Goal: Task Accomplishment & Management: Manage account settings

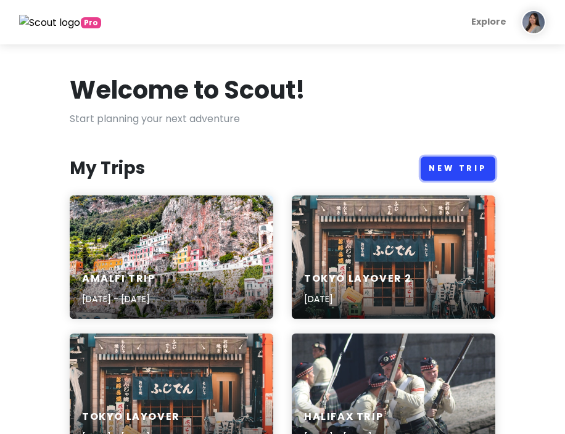
click at [468, 175] on link "New Trip" at bounding box center [458, 169] width 75 height 24
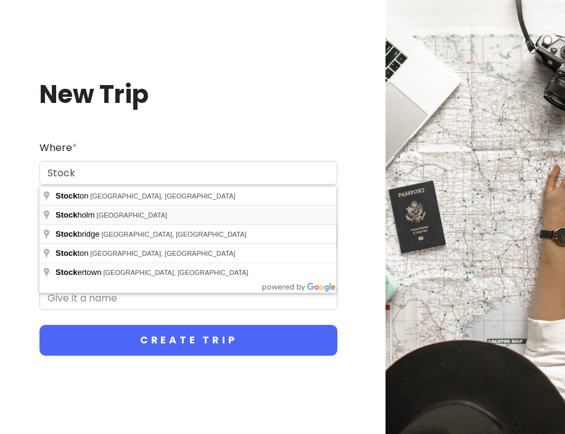
type input "[GEOGRAPHIC_DATA], [GEOGRAPHIC_DATA]"
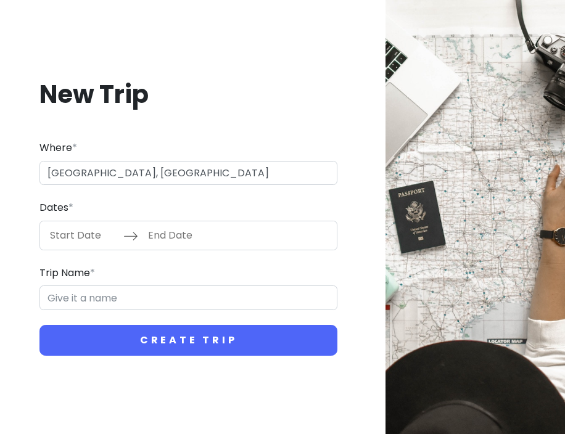
type input "Stockholm Trip"
click at [98, 242] on input "Start Date" at bounding box center [83, 235] width 80 height 28
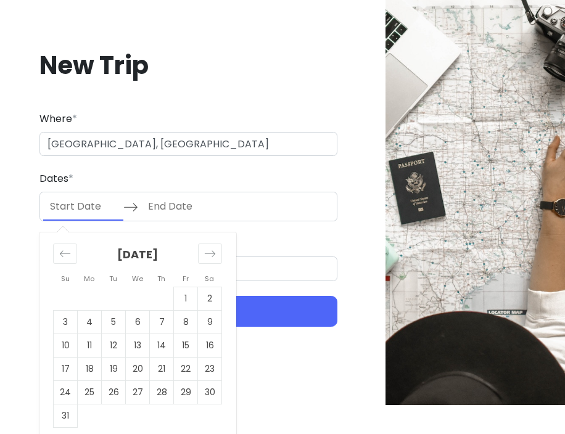
scroll to position [37, 0]
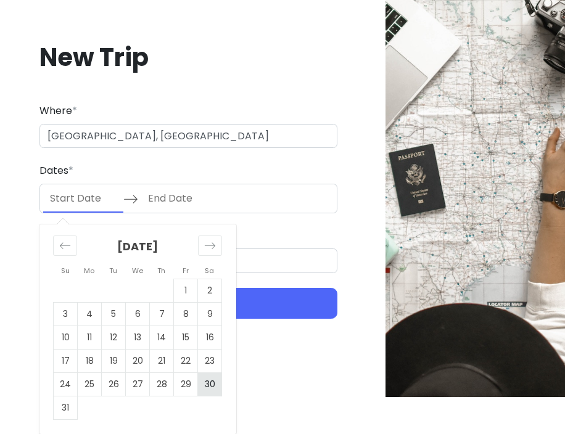
click at [209, 384] on td "30" at bounding box center [210, 383] width 24 height 23
type input "[DATE]"
click at [216, 238] on div "Move forward to switch to the next month." at bounding box center [210, 246] width 24 height 20
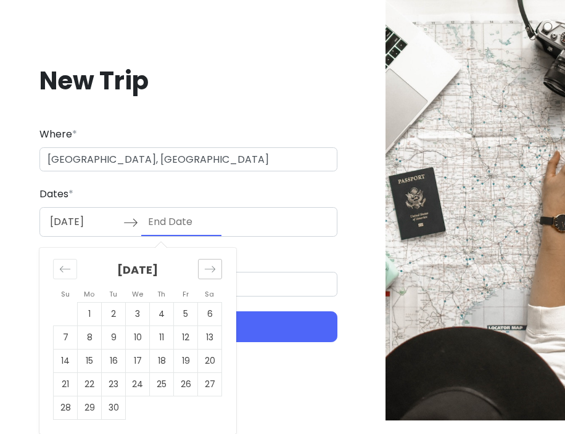
scroll to position [14, 0]
click at [93, 313] on td "1" at bounding box center [90, 313] width 24 height 23
type input "[DATE]"
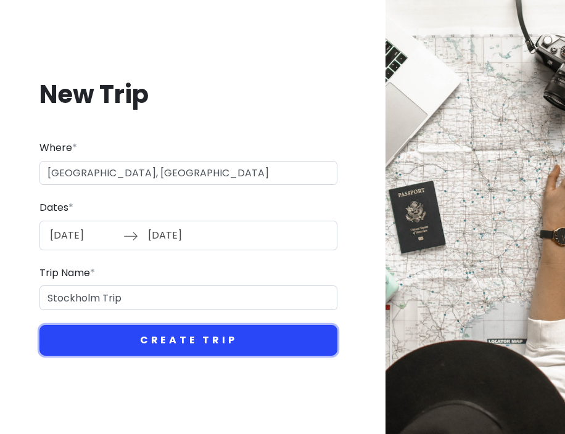
click at [144, 340] on button "Create Trip" at bounding box center [188, 340] width 298 height 31
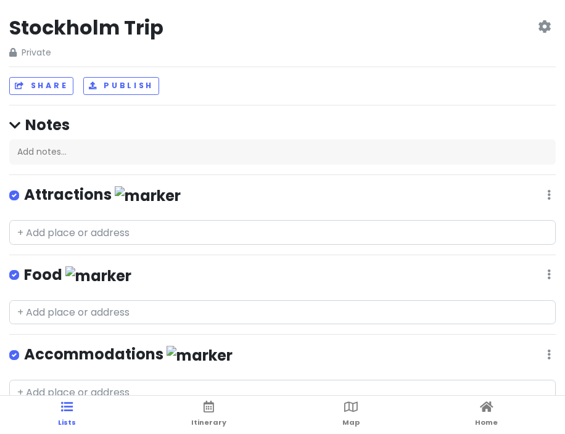
scroll to position [12, 0]
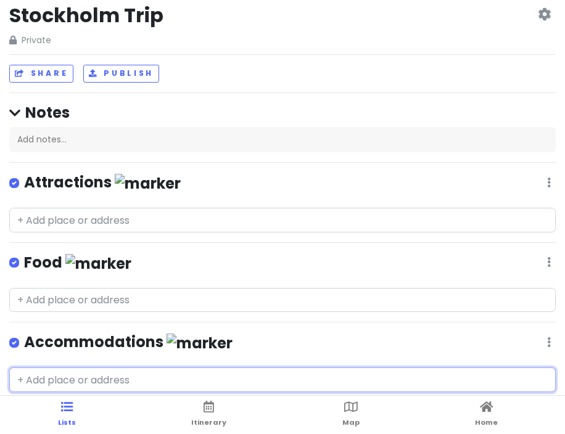
click at [77, 380] on input "text" at bounding box center [282, 380] width 546 height 25
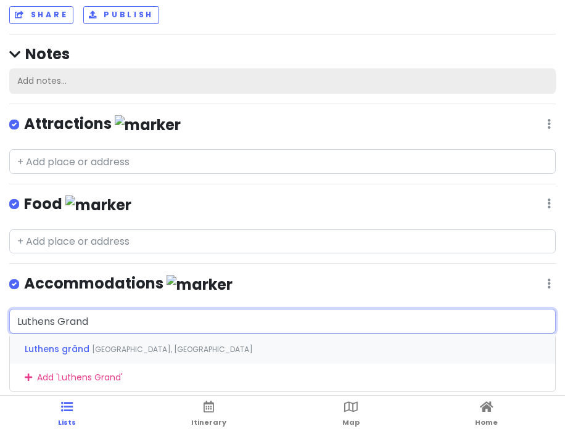
scroll to position [70, 0]
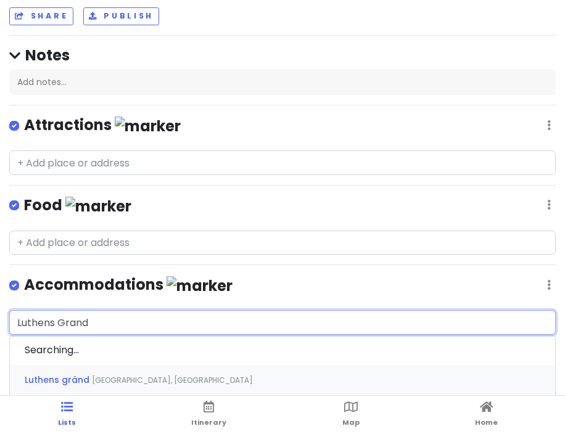
type input "Luthens Grand 6"
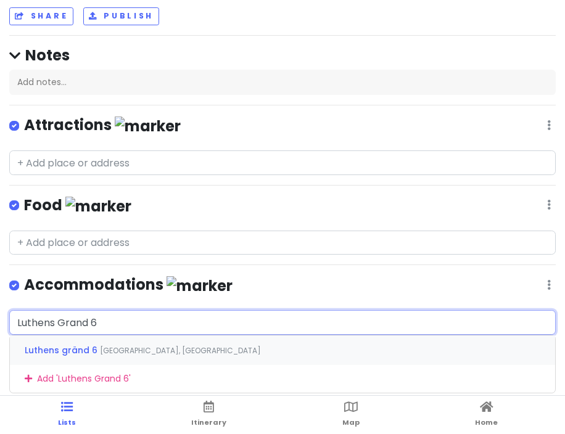
click at [154, 346] on span "[GEOGRAPHIC_DATA], [GEOGRAPHIC_DATA]" at bounding box center [180, 350] width 161 height 10
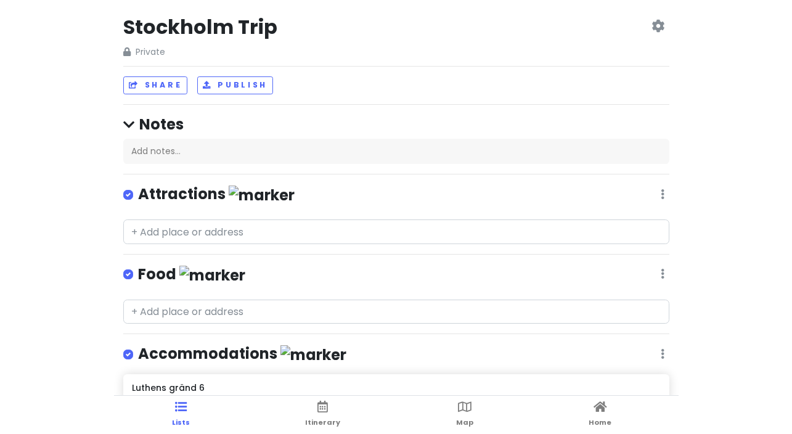
scroll to position [0, 0]
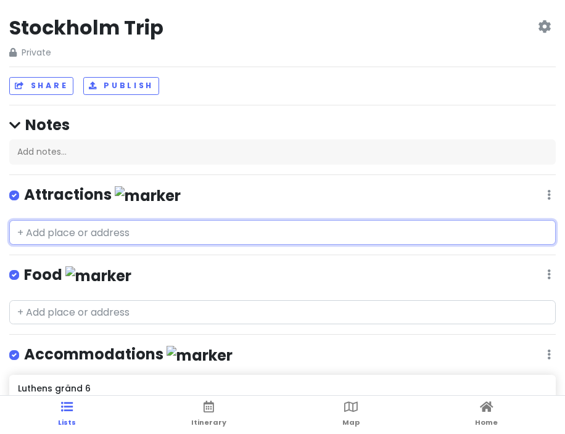
click at [135, 232] on input "text" at bounding box center [282, 232] width 546 height 25
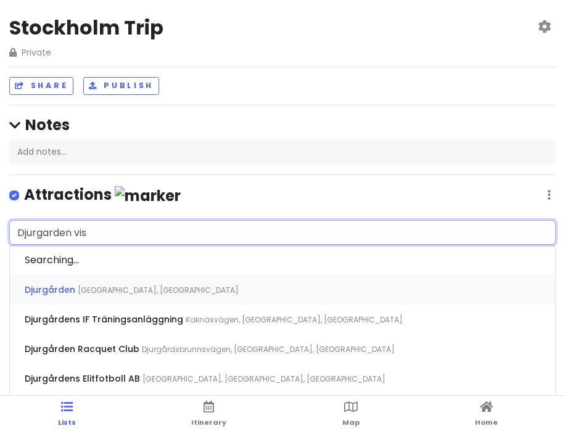
type input "Djurgarden visi"
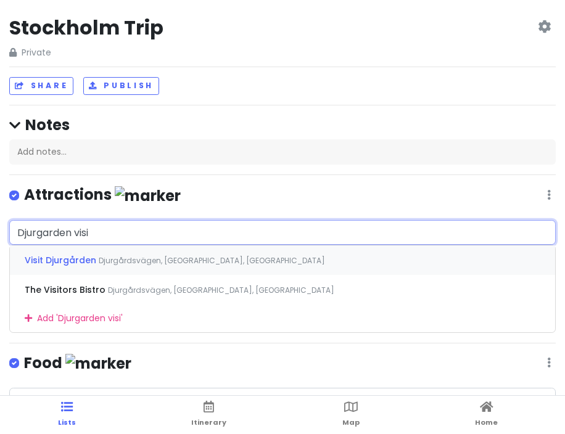
click at [168, 257] on span "Djurgårdsvägen, [GEOGRAPHIC_DATA], [GEOGRAPHIC_DATA]" at bounding box center [212, 260] width 226 height 10
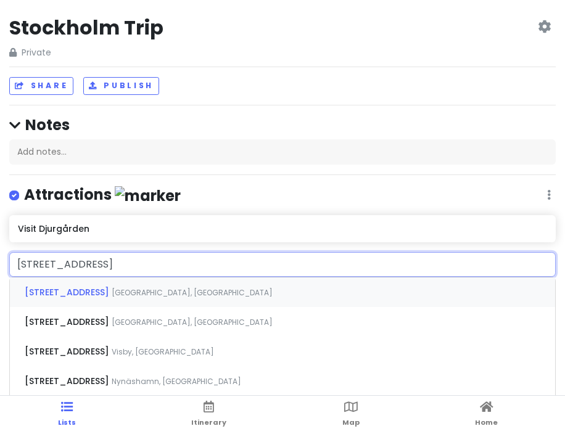
type input "[STREET_ADDRESS]"
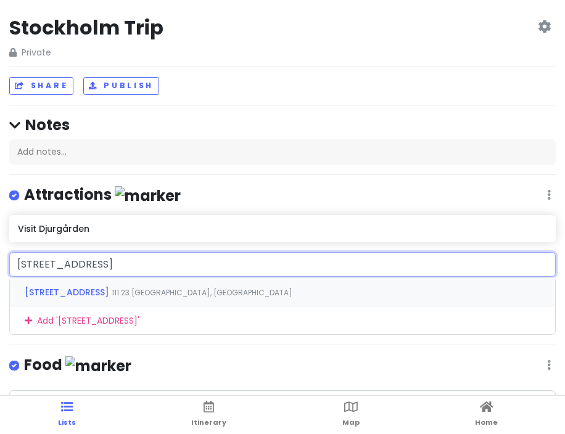
click at [112, 287] on span "111 23 [GEOGRAPHIC_DATA], [GEOGRAPHIC_DATA]" at bounding box center [202, 292] width 181 height 10
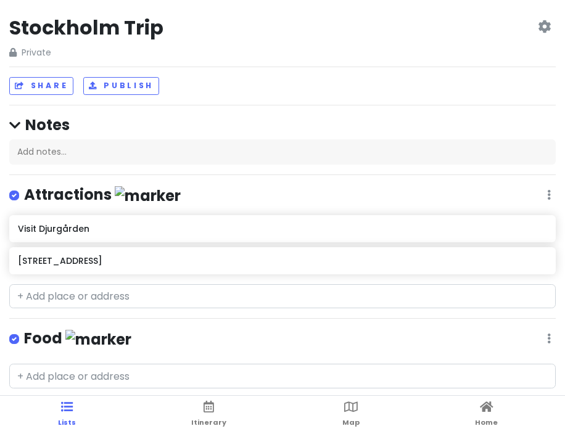
click at [553, 86] on div "Share Publish" at bounding box center [282, 86] width 546 height 18
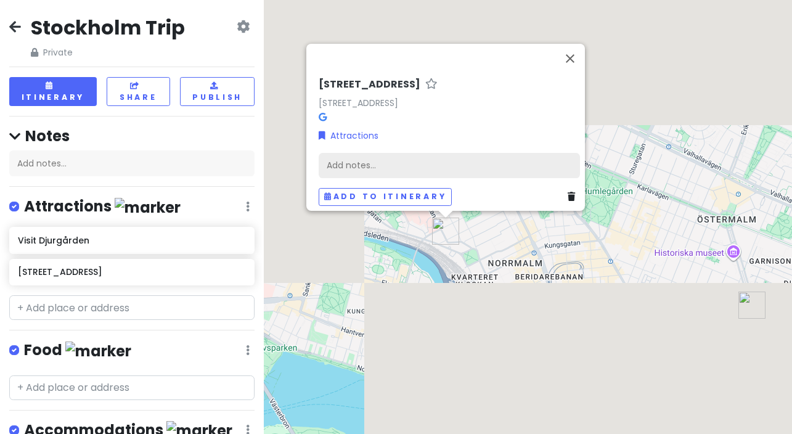
click at [454, 162] on div "Add notes..." at bounding box center [449, 166] width 261 height 26
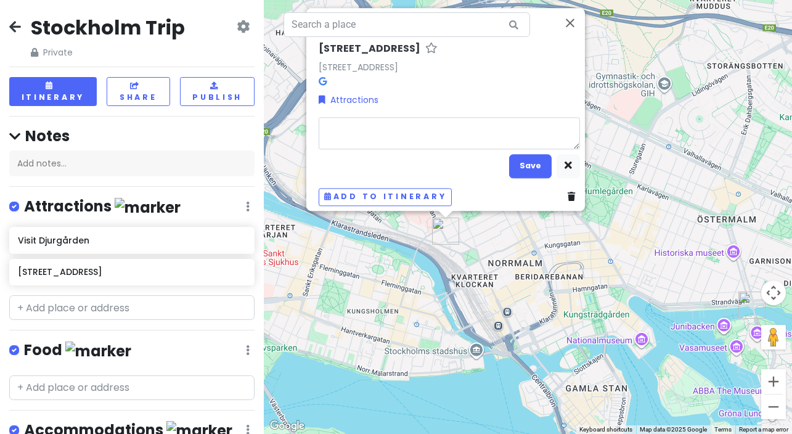
type textarea "x"
type textarea "B"
type textarea "x"
type textarea "Ba"
type textarea "x"
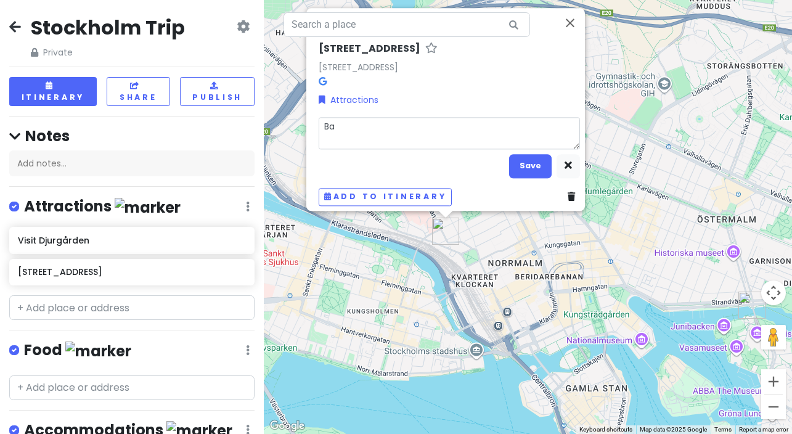
type textarea "Bar"
type textarea "x"
type textarea "Bar"
type textarea "x"
type textarea "Bar C"
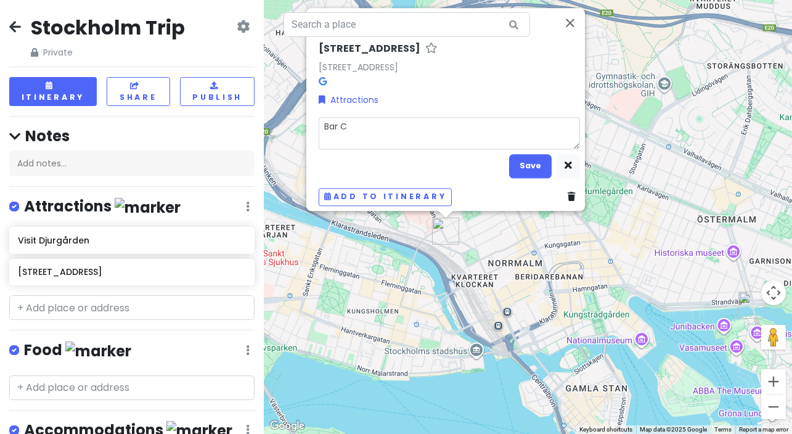
type textarea "x"
type textarea "Bar Cr"
type textarea "x"
type textarea "Bar Cra"
type textarea "x"
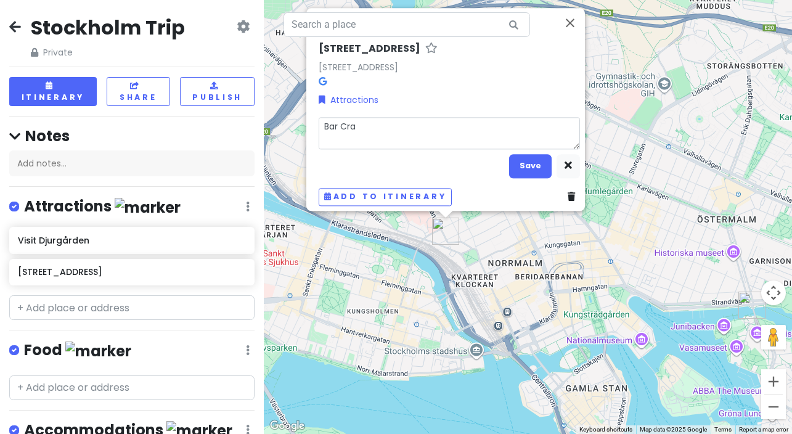
type textarea "Bar Craw"
type textarea "x"
type textarea "Bar Craw;"
type textarea "x"
type textarea "Bar Craw;"
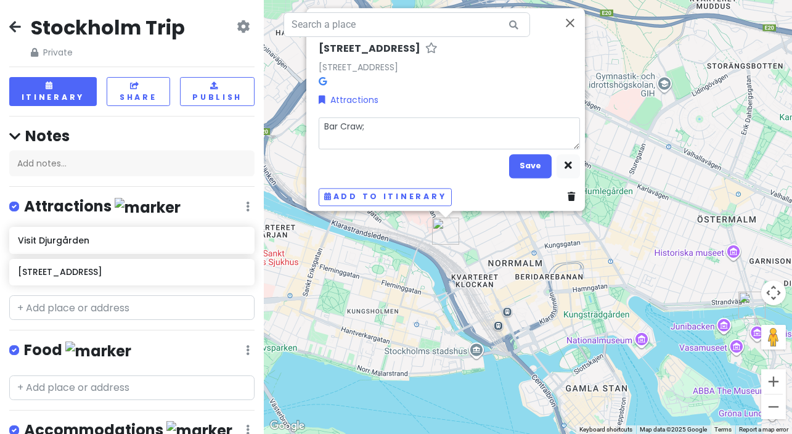
type textarea "x"
type textarea "Bar Craw;"
type textarea "x"
type textarea "Bar Craw;l"
type textarea "x"
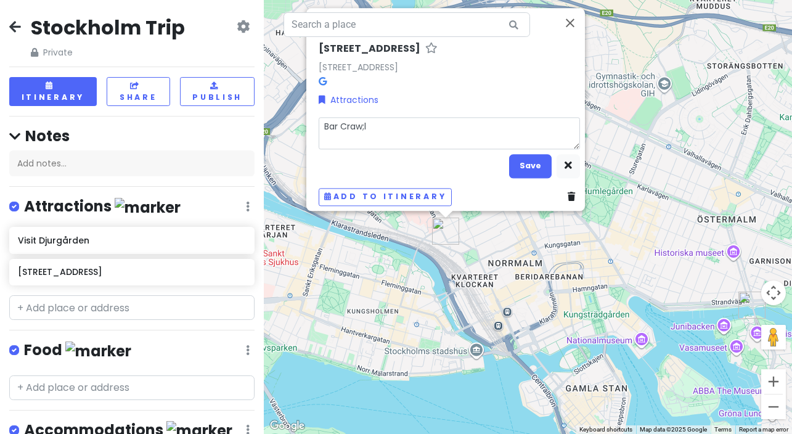
type textarea "Bar Craw;"
type textarea "x"
type textarea "Bar Craw"
type textarea "x"
type textarea "Bar Crawl"
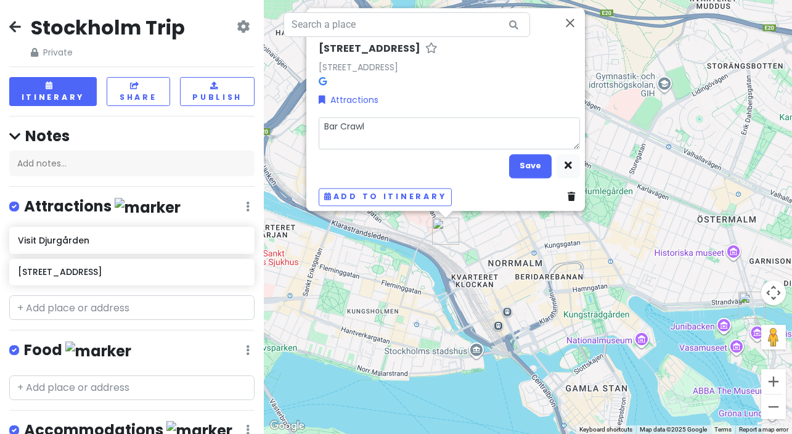
type textarea "x"
type textarea "Bar Crawl"
type textarea "x"
type textarea "Bar Crawl S"
type textarea "x"
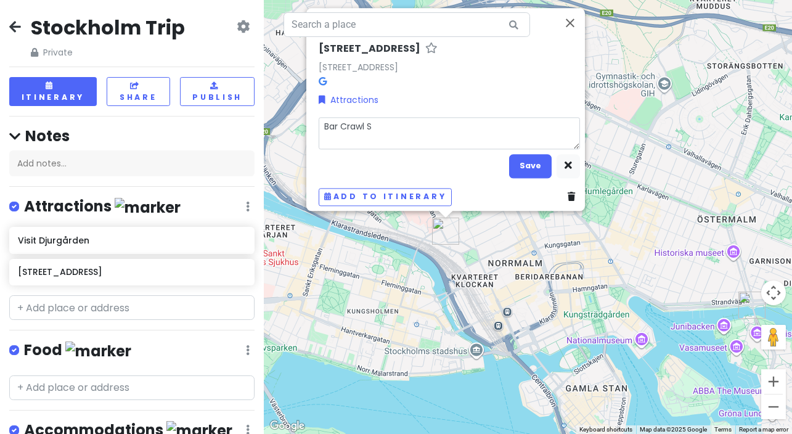
type textarea "Bar Crawl St"
type textarea "x"
type textarea "Bar Crawl Sta"
type textarea "x"
type textarea "Bar Crawl Star"
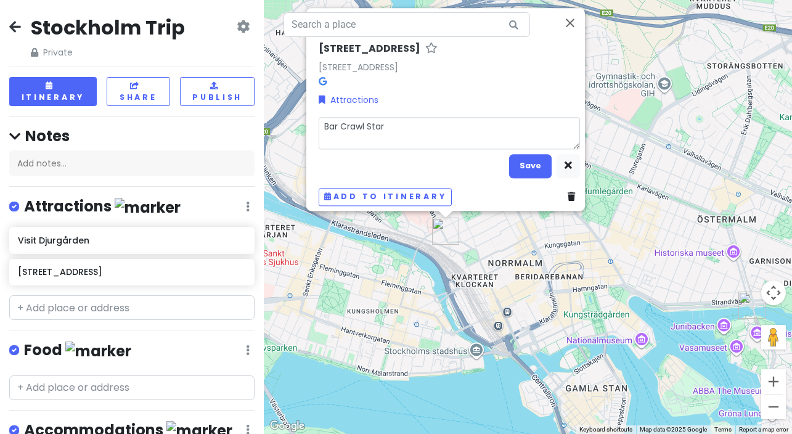
type textarea "x"
type textarea "Bar Crawl Start"
click at [522, 160] on button "Save" at bounding box center [530, 166] width 43 height 24
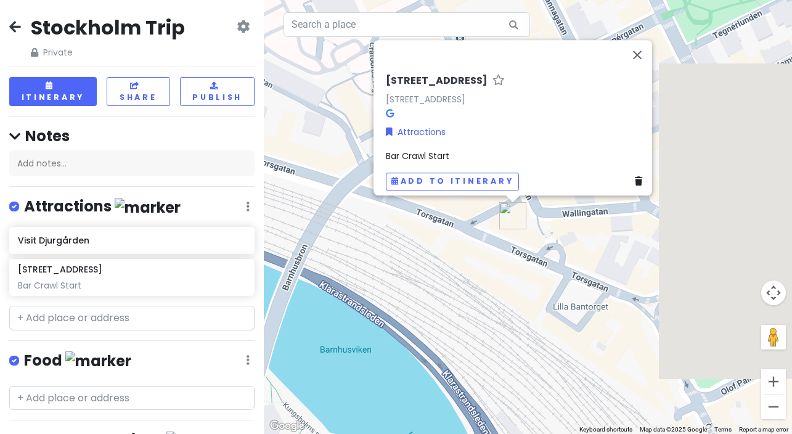
drag, startPoint x: 506, startPoint y: 252, endPoint x: 353, endPoint y: 287, distance: 157.5
click at [345, 291] on div "[STREET_ADDRESS] Attractions Bar Crawl Start Add to itinerary" at bounding box center [528, 217] width 528 height 434
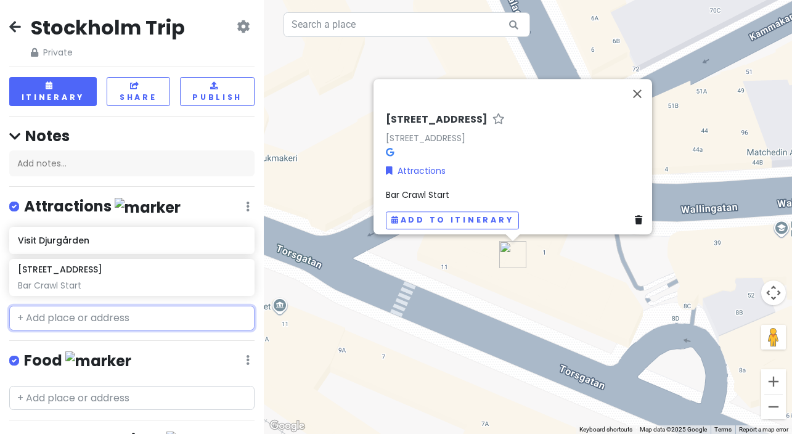
click at [122, 307] on input "text" at bounding box center [131, 318] width 245 height 25
type input "<"
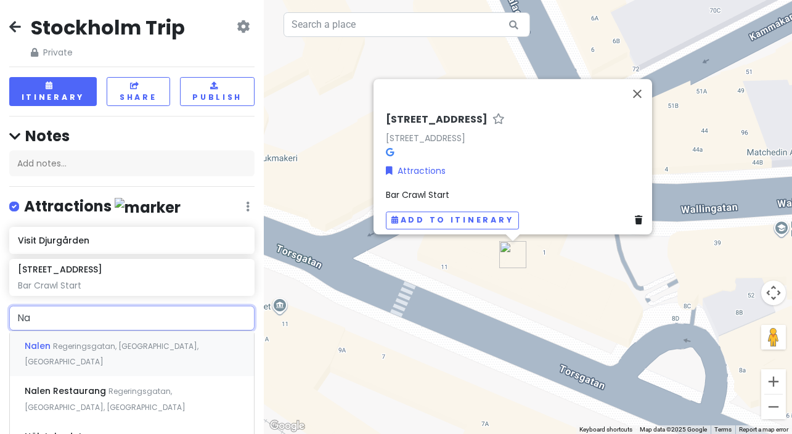
type input "N"
type input "Malartorget 4, 111"
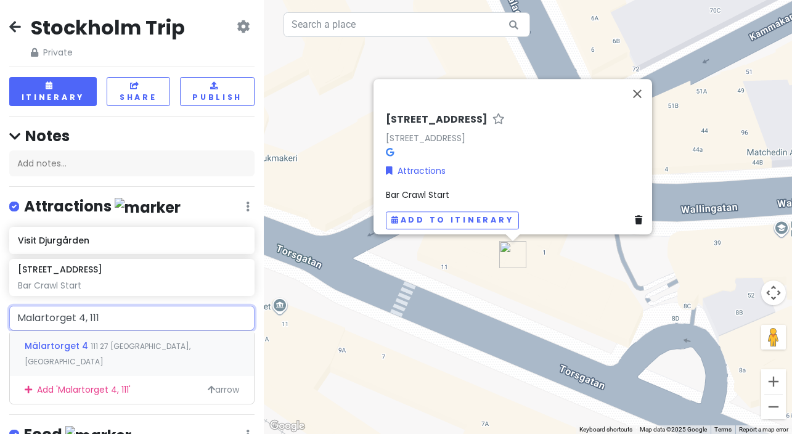
click at [137, 341] on span "111 27 [GEOGRAPHIC_DATA], [GEOGRAPHIC_DATA]" at bounding box center [108, 354] width 166 height 27
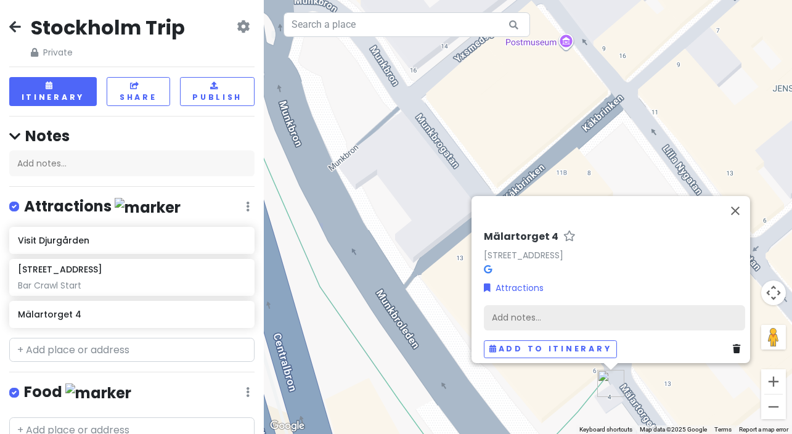
click at [562, 305] on div "Add notes..." at bounding box center [614, 318] width 261 height 26
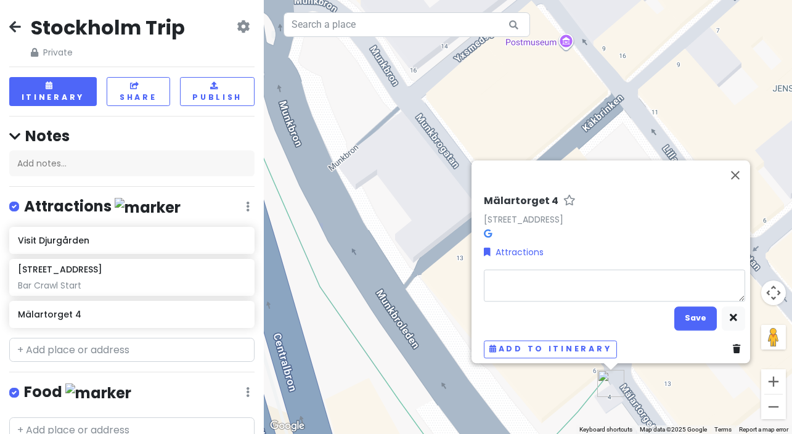
type textarea "x"
type textarea "O"
type textarea "x"
type textarea "Ol"
type textarea "x"
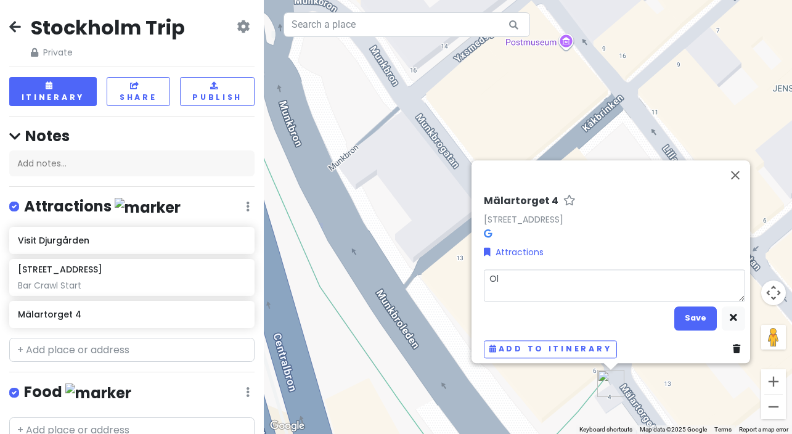
type textarea "Old"
type textarea "x"
type textarea "Ol"
type textarea "x"
type textarea "O"
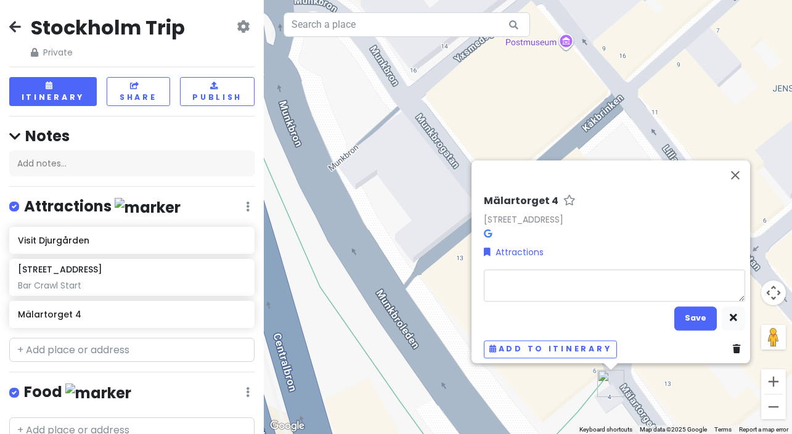
type textarea "x"
type textarea "G"
type textarea "x"
type textarea "Ga"
type textarea "x"
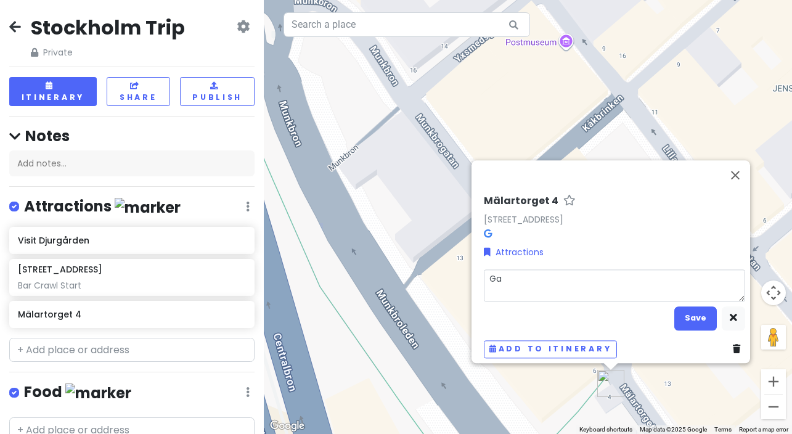
type textarea "Gam"
type textarea "x"
type textarea "Gaml"
type textarea "x"
type textarea "Gamla"
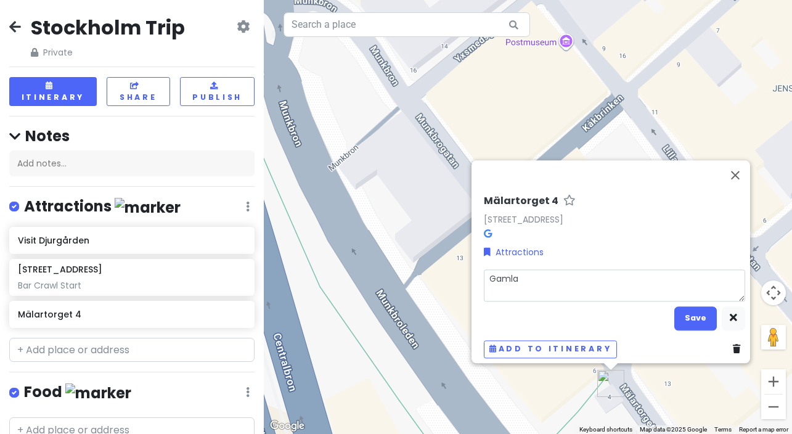
type textarea "x"
type textarea "Gamla"
type textarea "x"
type textarea "Gamla S"
type textarea "x"
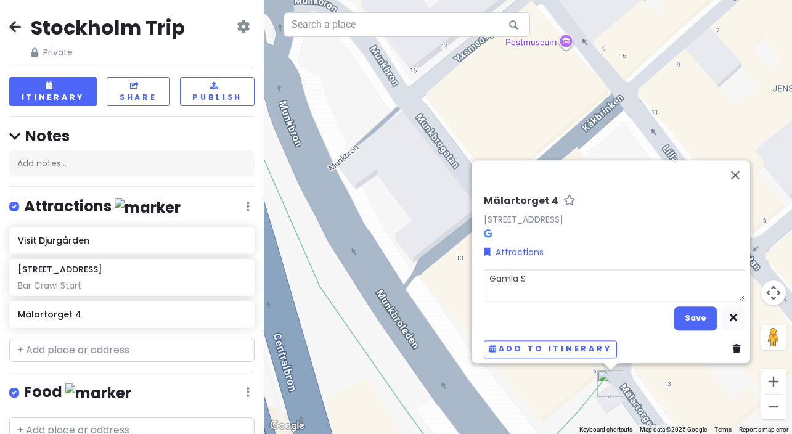
type textarea "Gamla St"
type textarea "x"
type textarea "Gamla Sta"
type textarea "x"
type textarea "Gamla Stan"
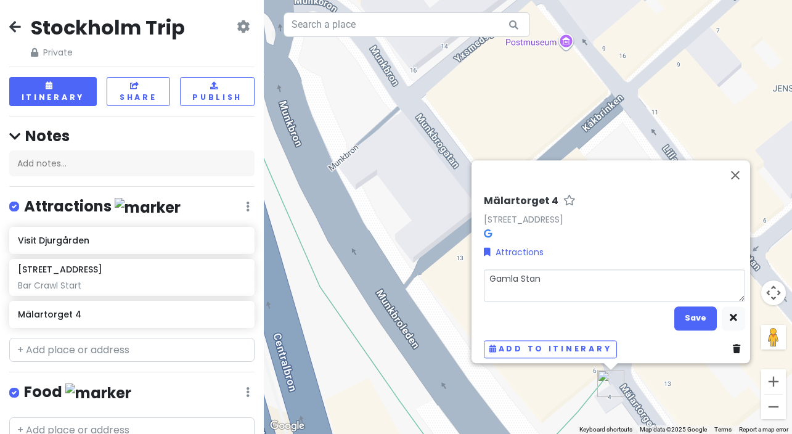
type textarea "x"
type textarea "Gamla Stan"
type textarea "x"
type textarea "Gamla [PERSON_NAME]"
type textarea "x"
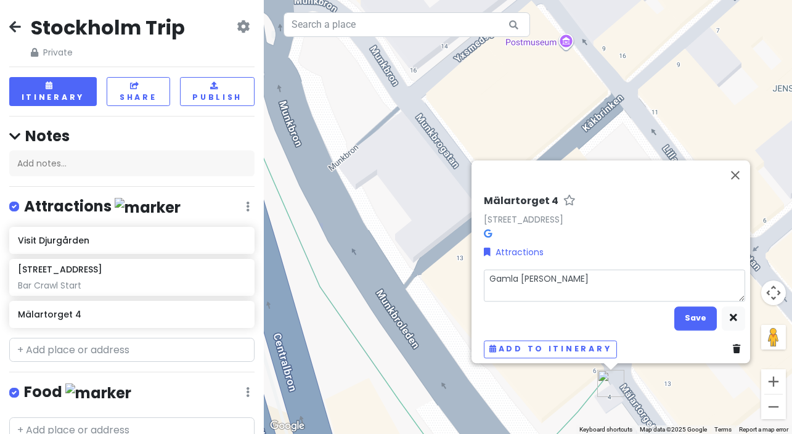
type textarea "Gamla Stan Wa"
type textarea "x"
type textarea "Gamla Stan Wal"
type textarea "x"
type textarea "Gamla Stan Walk"
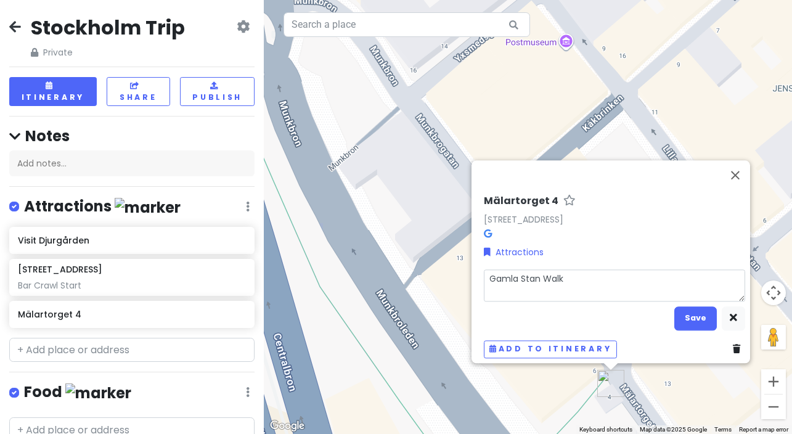
type textarea "x"
type textarea "Gamla Stan Walki"
type textarea "x"
type textarea "Gamla Stan Walkin"
type textarea "x"
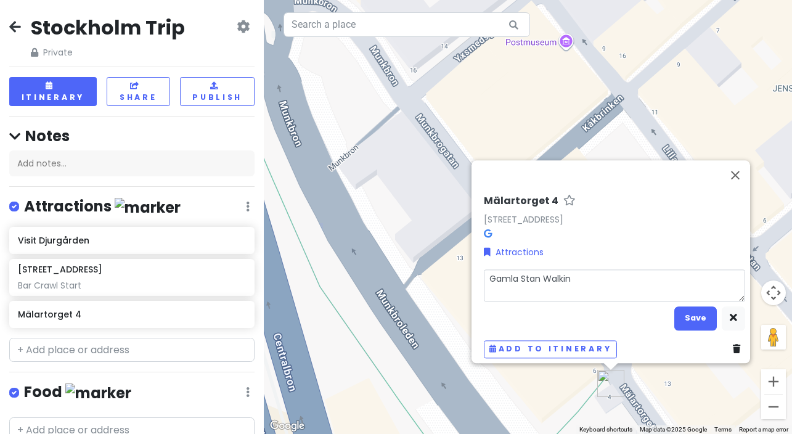
type textarea "Gamla Stan Walkin"
type textarea "x"
type textarea "Gamla Stan Walkin g"
type textarea "x"
type textarea "Gamla Stan Walkin"
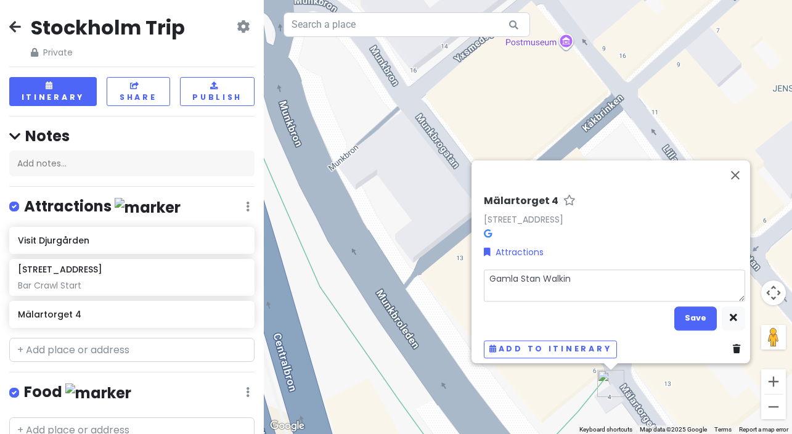
type textarea "x"
type textarea "Gamla Stan Walkin"
type textarea "x"
type textarea "Gamla Stan Walking"
type textarea "x"
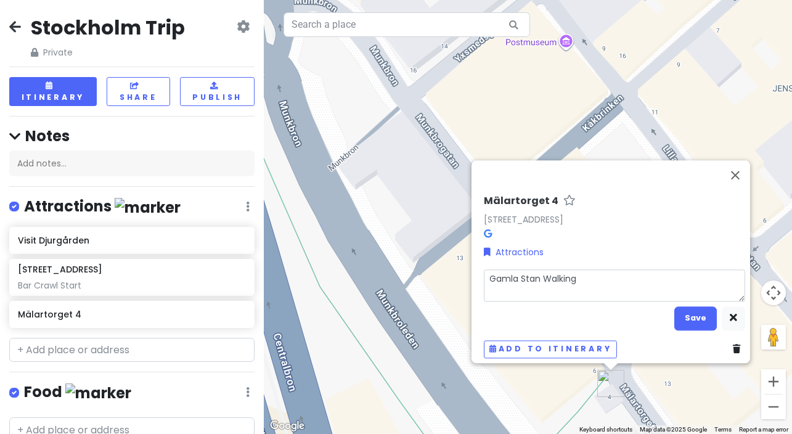
type textarea "Gamla Stan Walking"
type textarea "x"
type textarea "Gamla Stan Walking T"
type textarea "x"
type textarea "Gamla Stan Walking To"
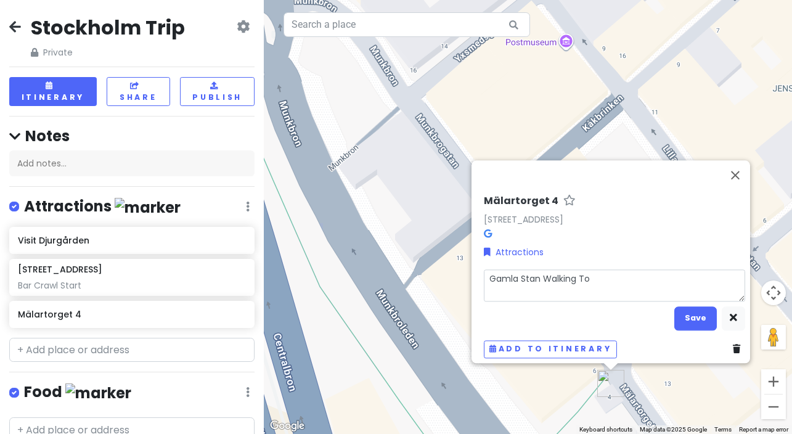
type textarea "x"
type textarea "Gamla Stan Walking Tou"
type textarea "x"
type textarea "Gamla Stan Walking Tour"
type textarea "x"
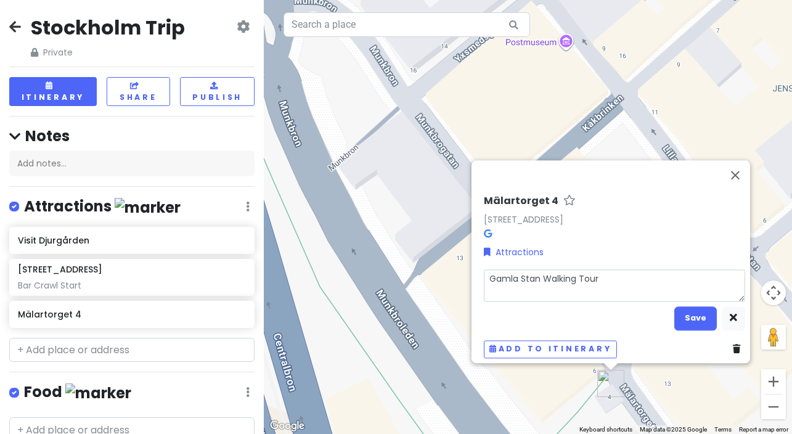
type textarea "Gamla Stan Walking Tour"
type textarea "x"
type textarea "Gamla Stan Walking Tour S"
type textarea "x"
type textarea "Gamla Stan Walking Tour St"
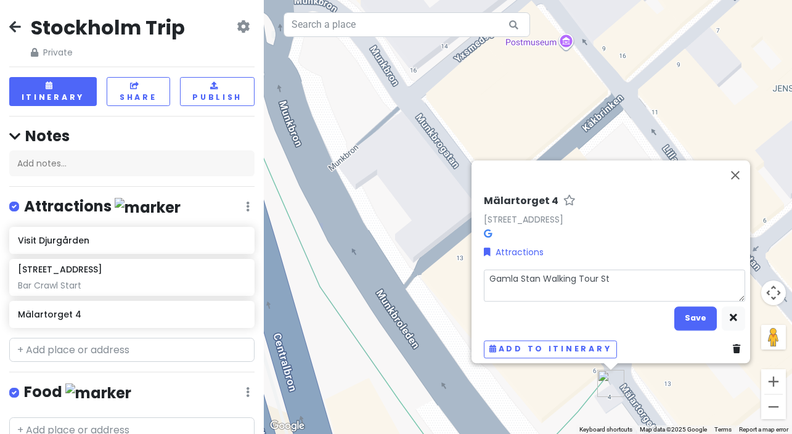
type textarea "x"
type textarea "Gamla Stan Walking Tour Star"
type textarea "x"
type textarea "Gamla Stan Walking Tour Start"
click at [564, 306] on button "Save" at bounding box center [696, 318] width 43 height 24
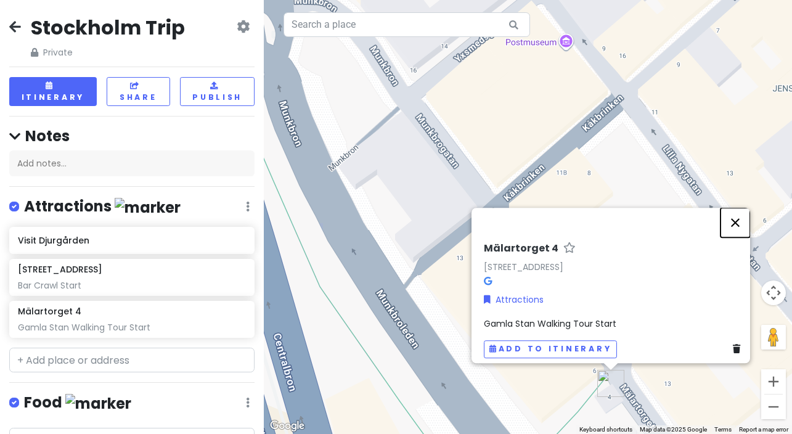
click at [564, 220] on button "Close" at bounding box center [736, 223] width 30 height 30
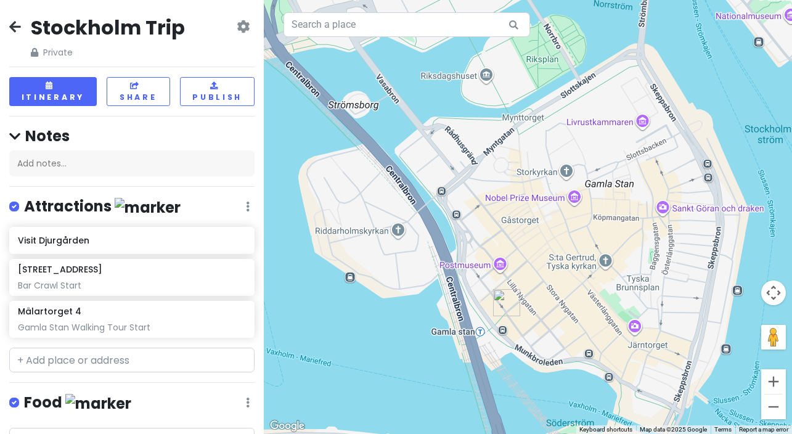
drag, startPoint x: 555, startPoint y: 202, endPoint x: 551, endPoint y: 216, distance: 15.4
click at [551, 216] on div at bounding box center [528, 217] width 528 height 434
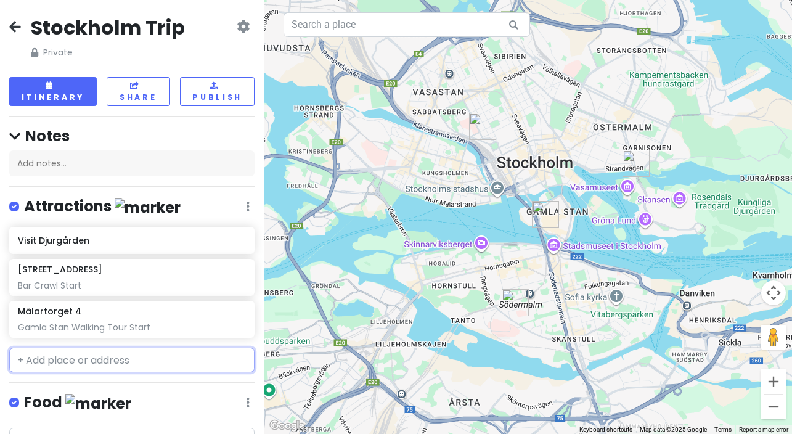
click at [83, 348] on input "text" at bounding box center [131, 360] width 245 height 25
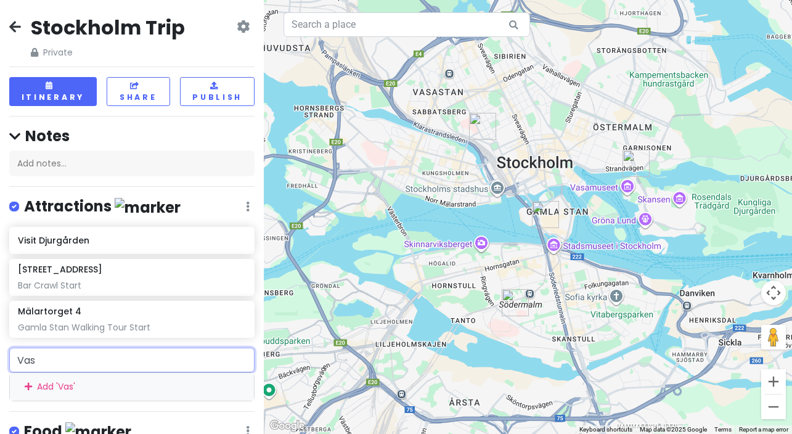
type input "[PERSON_NAME]"
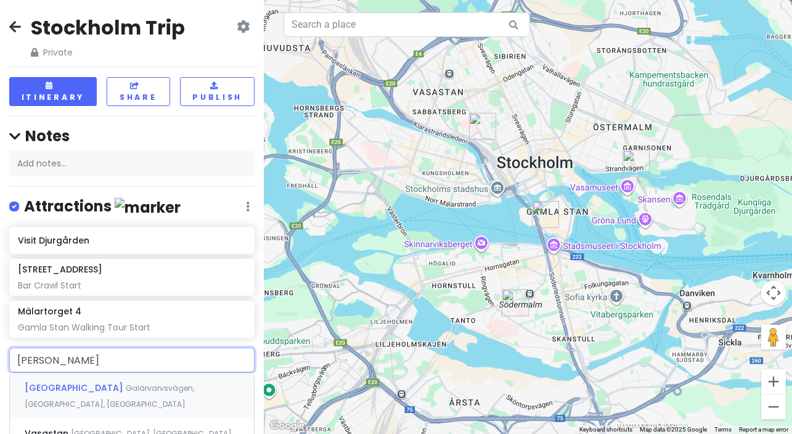
click at [93, 383] on span "Galärvarvsvägen, [GEOGRAPHIC_DATA], [GEOGRAPHIC_DATA]" at bounding box center [110, 396] width 170 height 27
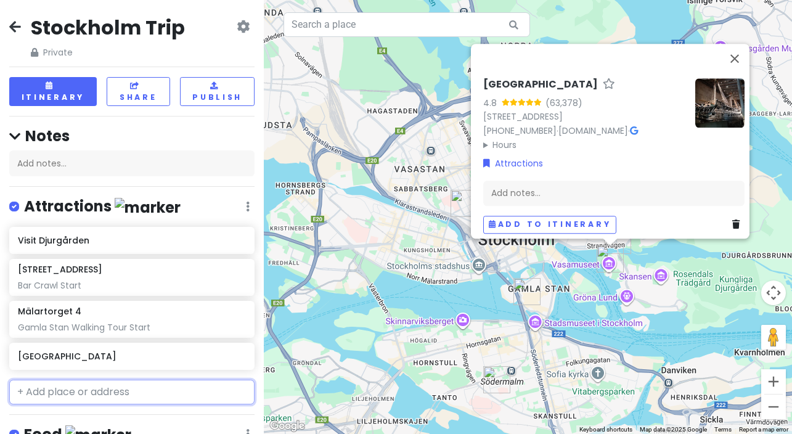
click at [180, 382] on input "text" at bounding box center [131, 392] width 245 height 25
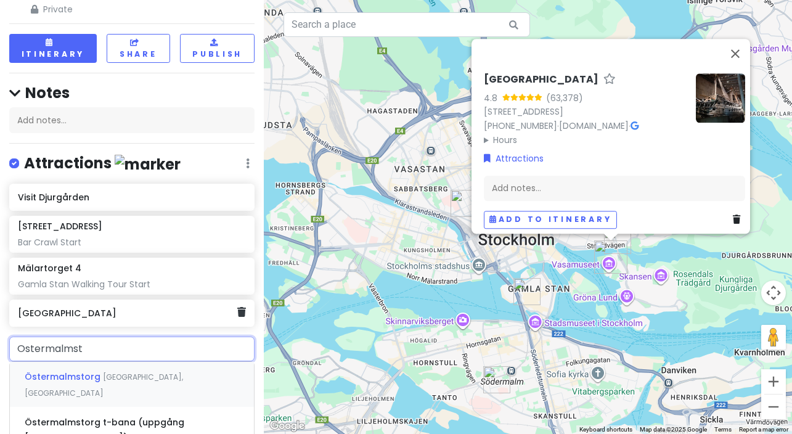
scroll to position [67, 0]
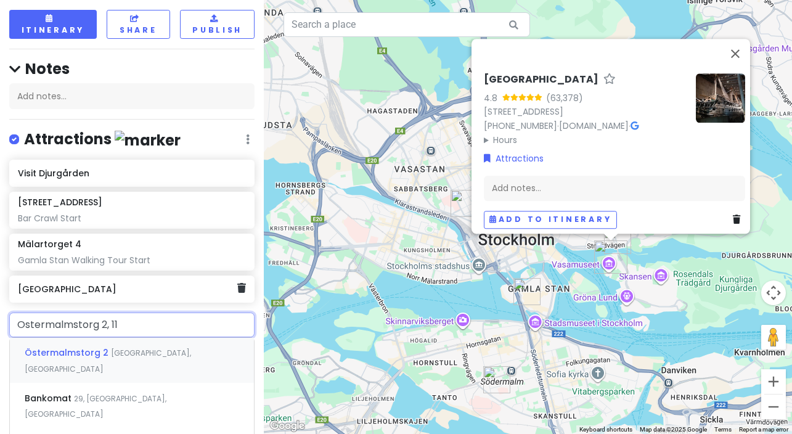
type input "Ostermalmstorg 2, 114"
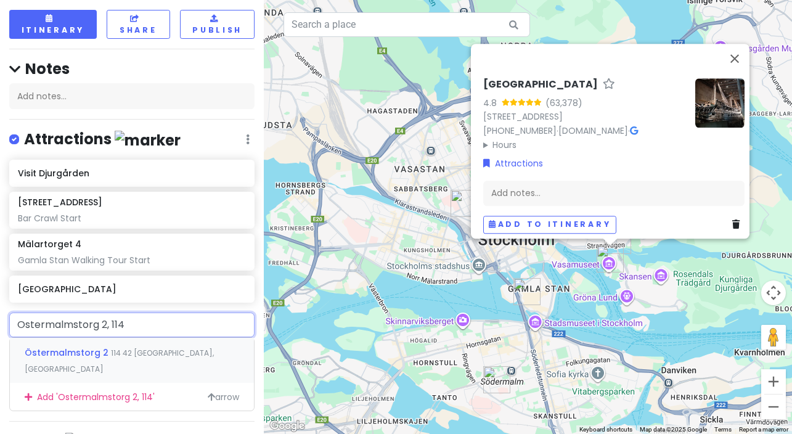
click at [181, 348] on span "114 42 [GEOGRAPHIC_DATA], [GEOGRAPHIC_DATA]" at bounding box center [119, 361] width 189 height 27
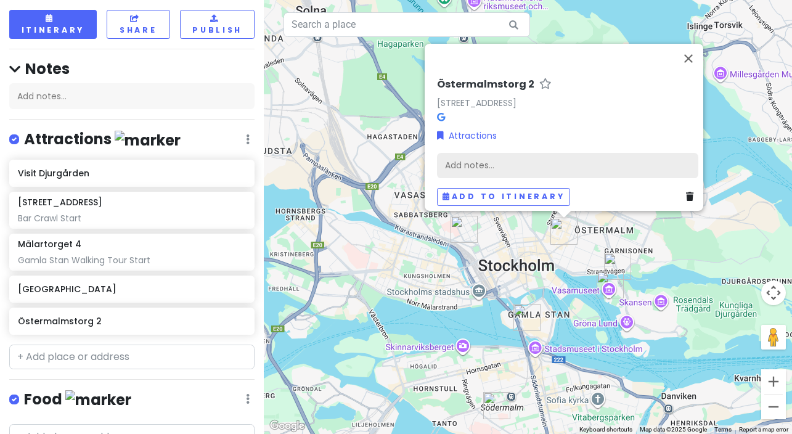
click at [469, 155] on div "Add notes..." at bounding box center [567, 166] width 261 height 26
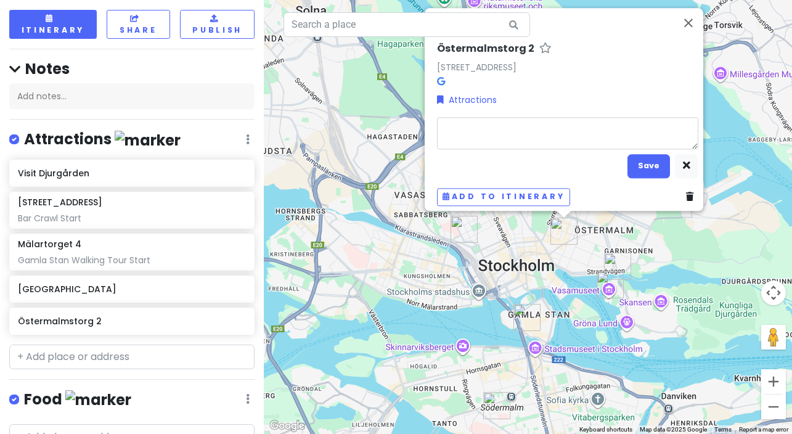
type textarea "x"
type textarea "Fo"
type textarea "x"
type textarea "Foor"
type textarea "x"
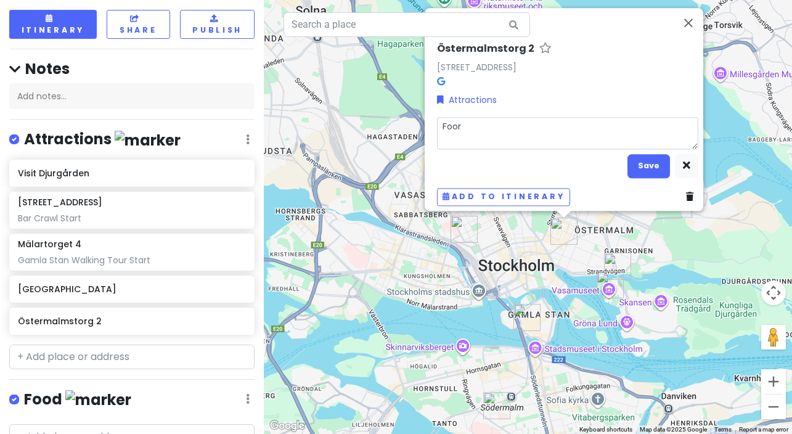
type textarea "Foo"
type textarea "x"
type textarea "Fo"
type textarea "x"
type textarea "F"
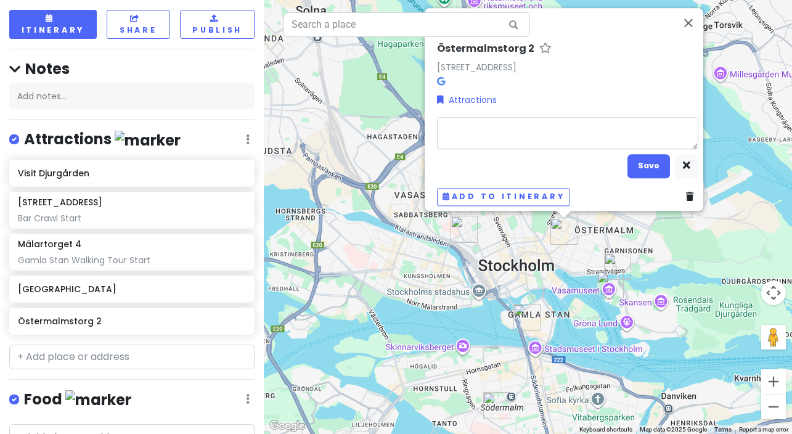
type textarea "x"
type textarea "F"
type textarea "x"
type textarea "Fo"
type textarea "x"
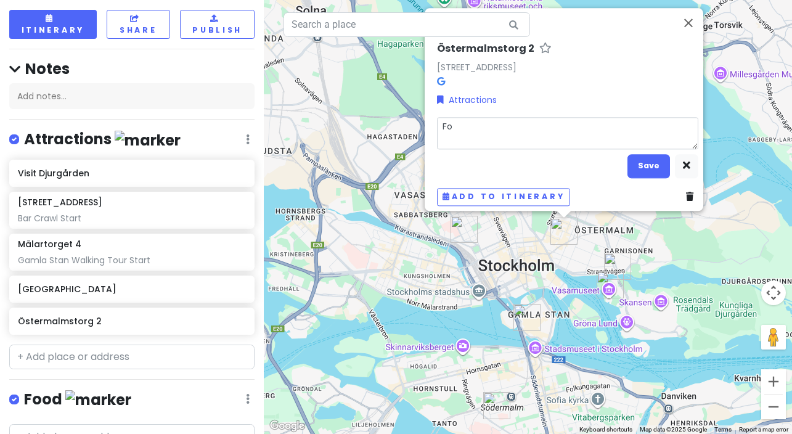
type textarea "Foo"
type textarea "x"
type textarea "Food"
type textarea "x"
type textarea "Food"
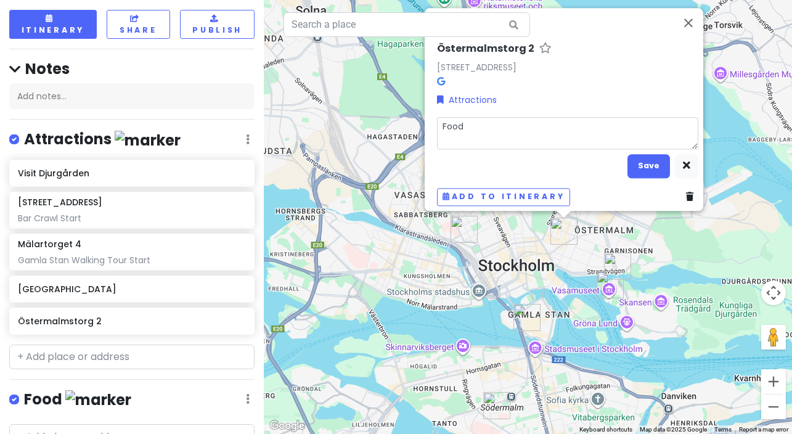
type textarea "x"
type textarea "Food T"
type textarea "x"
type textarea "Food To"
type textarea "x"
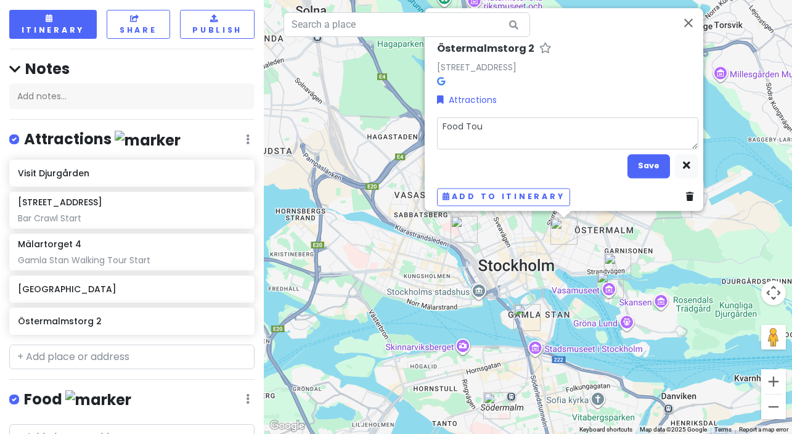
type textarea "Food Tour"
type textarea "x"
type textarea "Food Tour"
type textarea "x"
type textarea "Food Tour S"
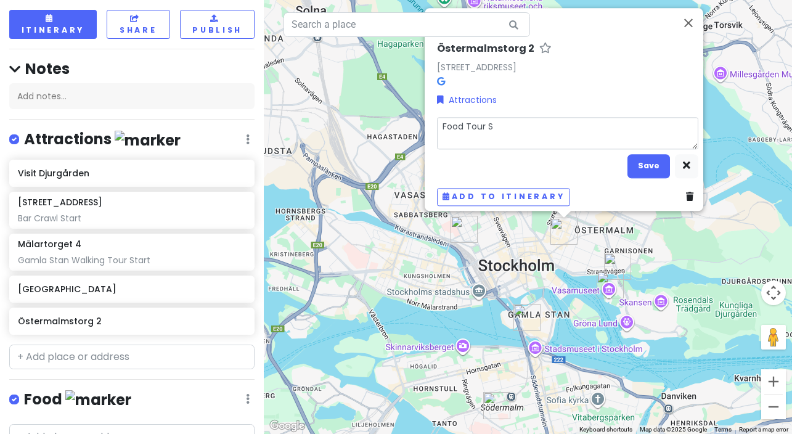
type textarea "x"
type textarea "Food Tour St"
type textarea "x"
type textarea "Food Tour Sta"
type textarea "x"
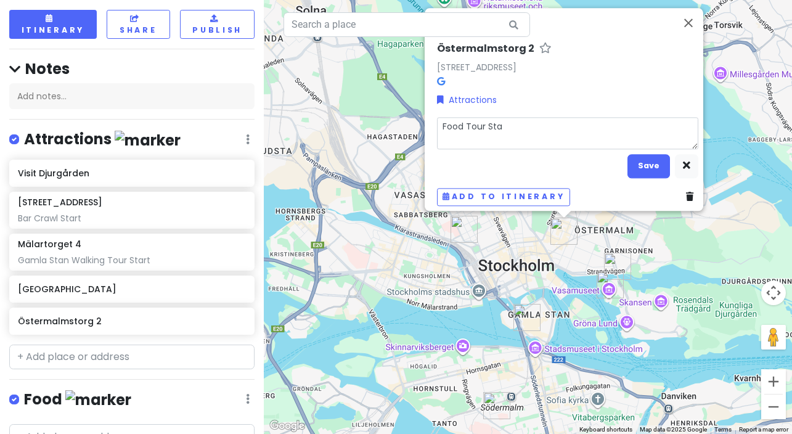
type textarea "Food Tour Star"
type textarea "x"
type textarea "Food Tour Start"
click at [564, 156] on button "Save" at bounding box center [649, 166] width 43 height 24
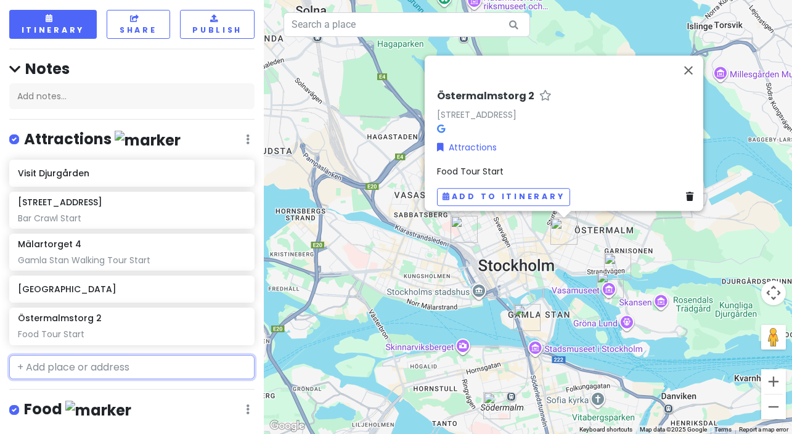
click at [121, 355] on input "text" at bounding box center [131, 367] width 245 height 25
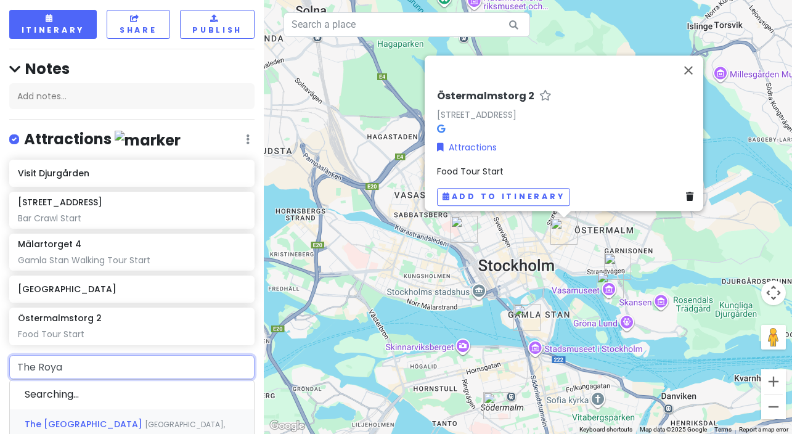
type input "The Royal"
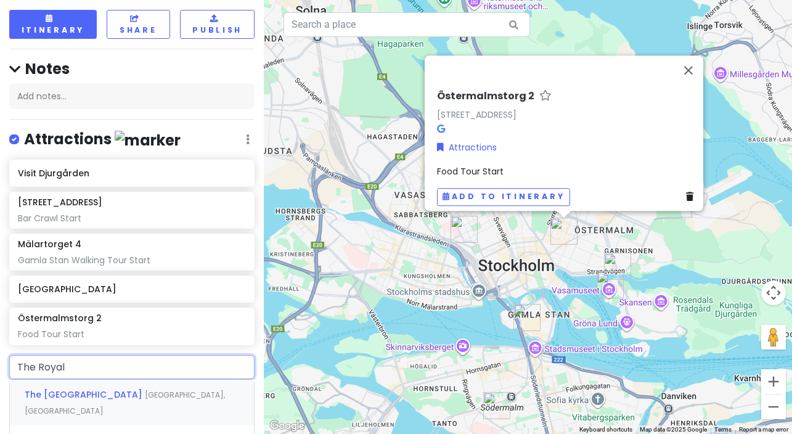
click at [129, 390] on span "[GEOGRAPHIC_DATA], [GEOGRAPHIC_DATA]" at bounding box center [125, 403] width 200 height 27
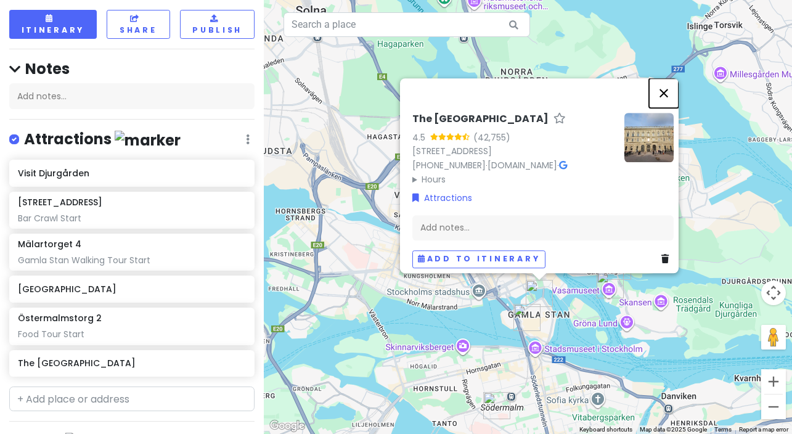
click at [564, 83] on button "Close" at bounding box center [664, 93] width 30 height 30
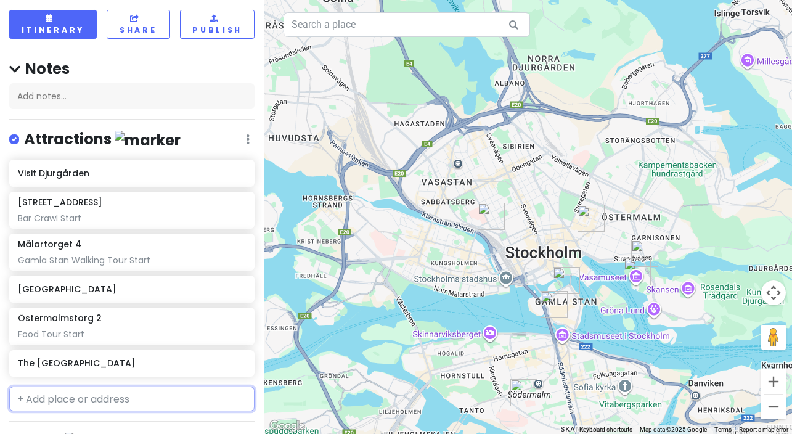
click at [233, 390] on input "text" at bounding box center [131, 399] width 245 height 25
type input "Sergels Torg"
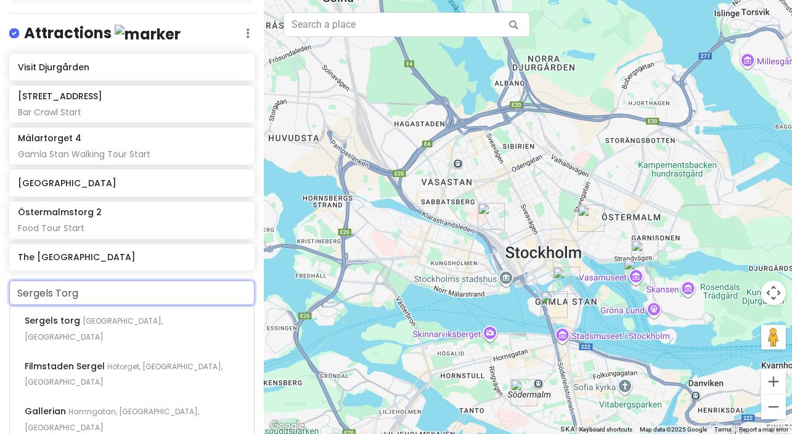
scroll to position [174, 0]
click at [91, 315] on span "[GEOGRAPHIC_DATA], [GEOGRAPHIC_DATA]" at bounding box center [94, 328] width 138 height 27
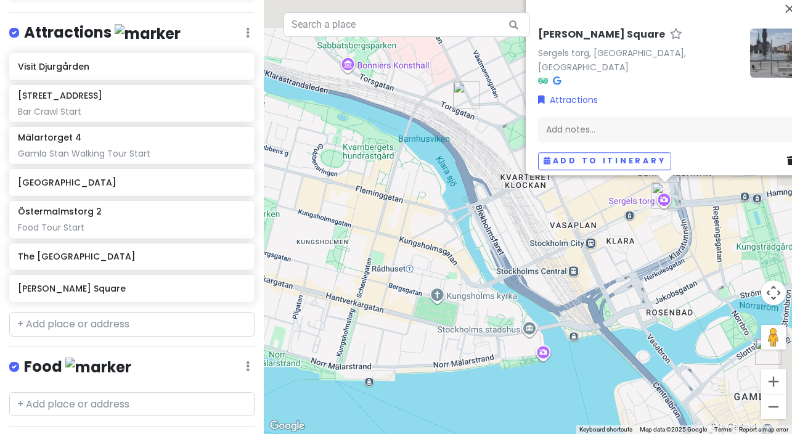
drag, startPoint x: 562, startPoint y: 236, endPoint x: 495, endPoint y: 364, distance: 144.8
click at [495, 364] on div "[PERSON_NAME] Square Sergels torg, [GEOGRAPHIC_DATA], [GEOGRAPHIC_DATA] Attract…" at bounding box center [528, 217] width 528 height 434
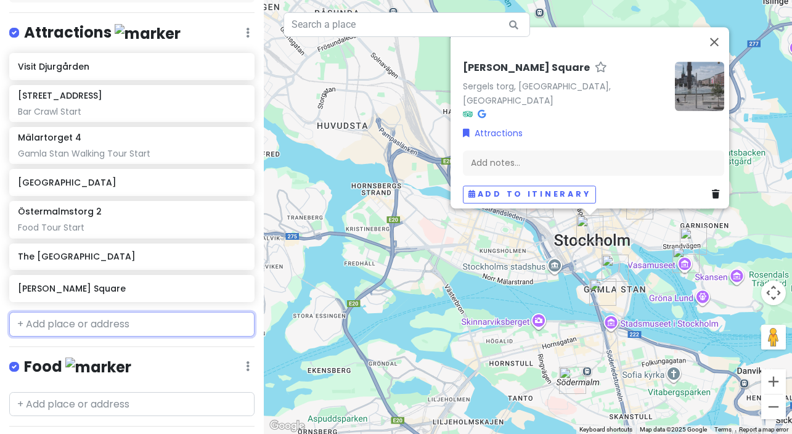
click at [112, 312] on input "text" at bounding box center [131, 324] width 245 height 25
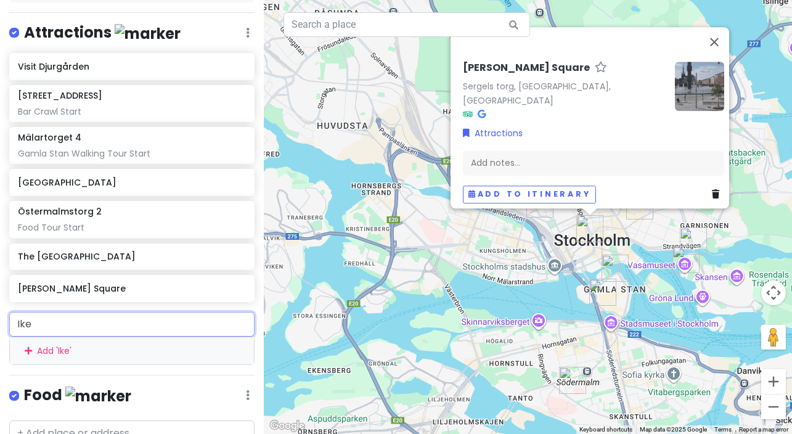
type input "Ikea"
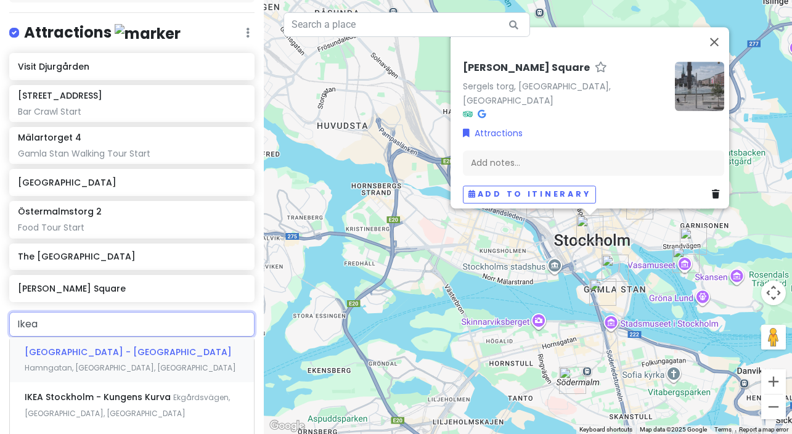
click at [67, 346] on span "[GEOGRAPHIC_DATA] - [GEOGRAPHIC_DATA]" at bounding box center [128, 352] width 207 height 12
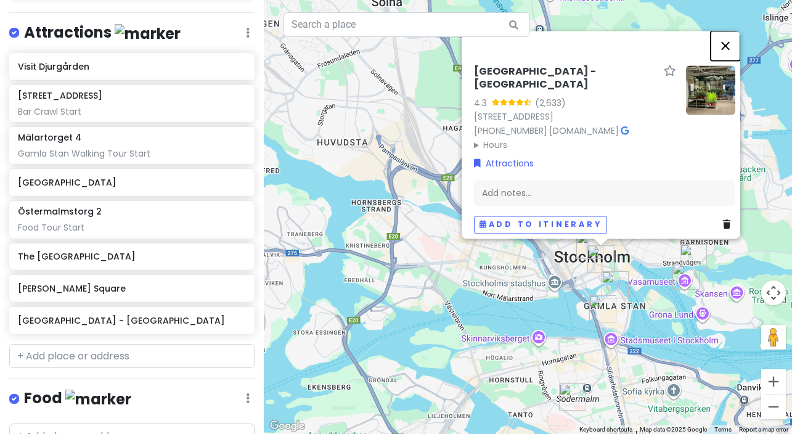
click at [564, 57] on button "Close" at bounding box center [726, 46] width 30 height 30
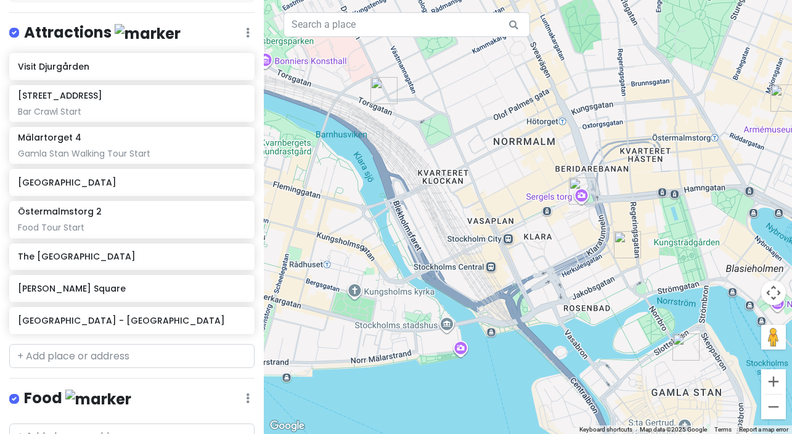
drag, startPoint x: 652, startPoint y: 199, endPoint x: 451, endPoint y: 336, distance: 243.5
click at [451, 336] on div at bounding box center [528, 217] width 528 height 434
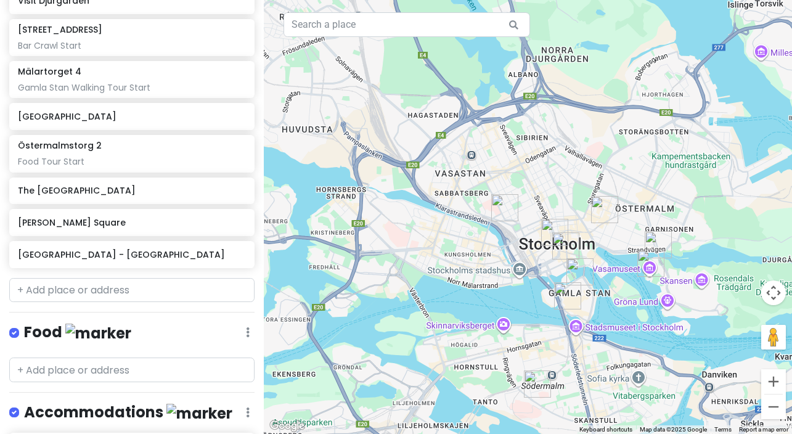
scroll to position [271, 0]
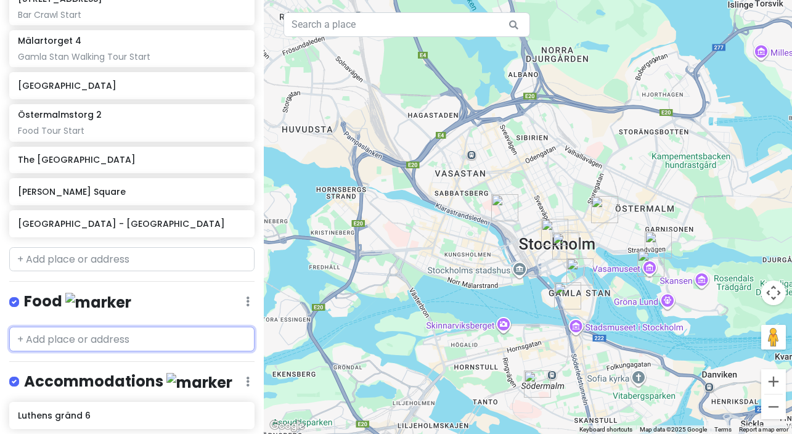
click at [130, 327] on input "text" at bounding box center [131, 339] width 245 height 25
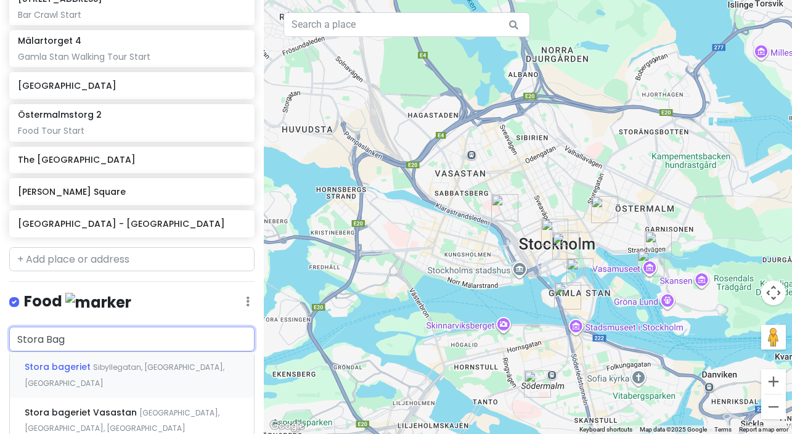
type input "Stora Bage"
click at [121, 362] on span "Sibyllegatan, [GEOGRAPHIC_DATA], [GEOGRAPHIC_DATA]" at bounding box center [125, 375] width 200 height 27
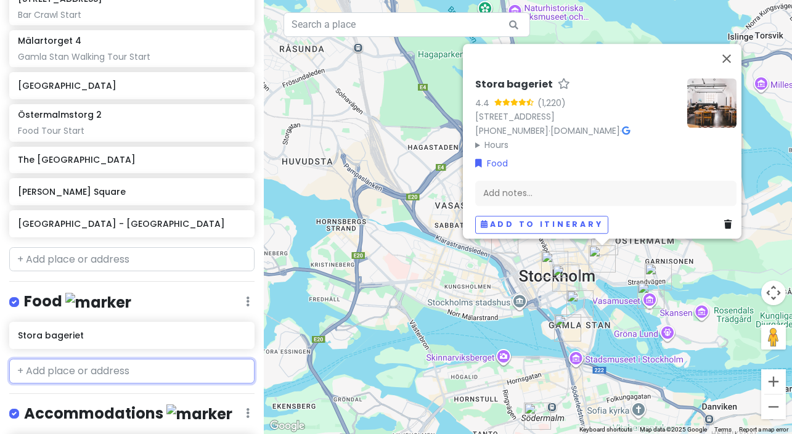
click at [83, 359] on input "text" at bounding box center [131, 371] width 245 height 25
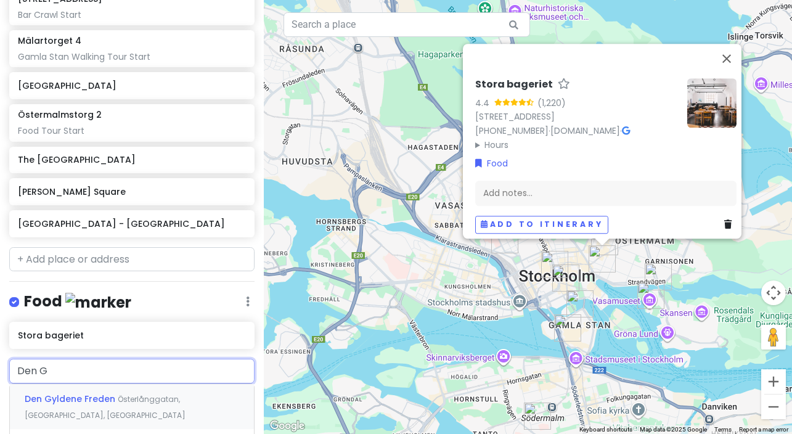
type input "Den Gl"
click at [117, 394] on span "Österlånggatan, [GEOGRAPHIC_DATA], [GEOGRAPHIC_DATA]" at bounding box center [105, 407] width 161 height 27
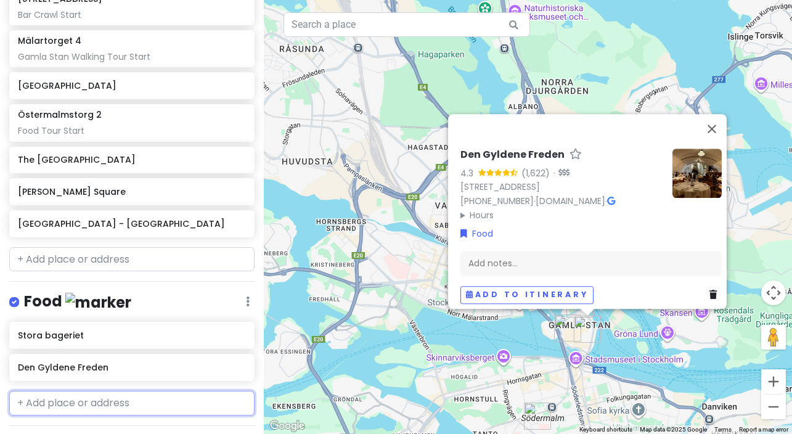
click at [95, 393] on input "text" at bounding box center [131, 403] width 245 height 25
type input "Fika &"
click at [117, 426] on span "Österlånggatan, [GEOGRAPHIC_DATA], [GEOGRAPHIC_DATA]" at bounding box center [124, 439] width 199 height 27
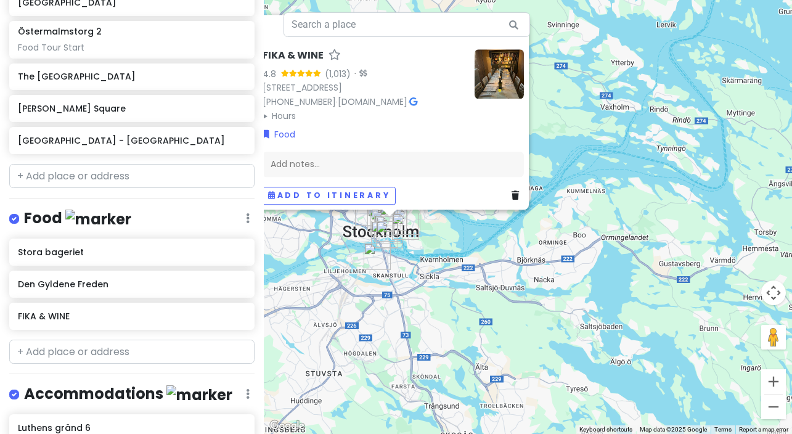
scroll to position [378, 0]
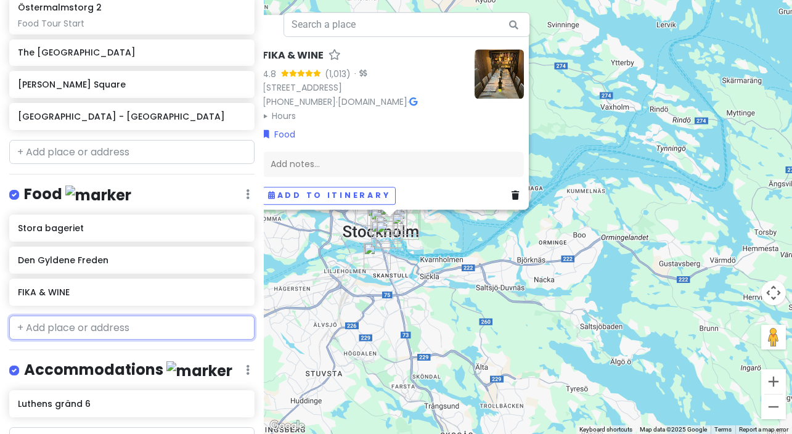
click at [123, 316] on input "text" at bounding box center [131, 328] width 245 height 25
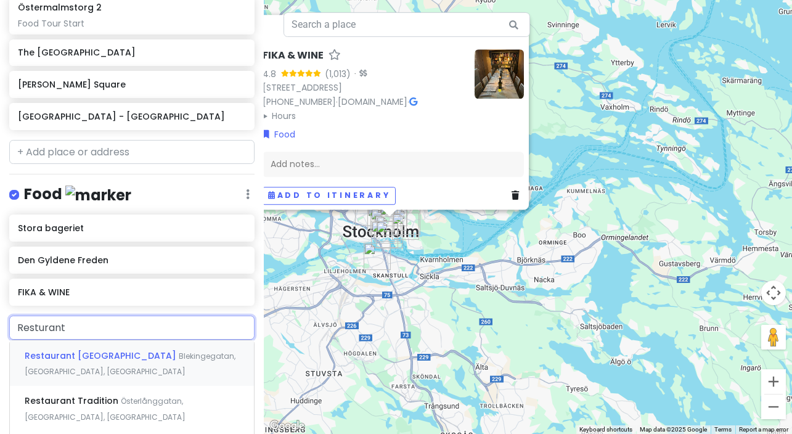
type input "Resturant"
click at [138, 396] on span "Österlånggatan, [GEOGRAPHIC_DATA], [GEOGRAPHIC_DATA]" at bounding box center [105, 409] width 161 height 27
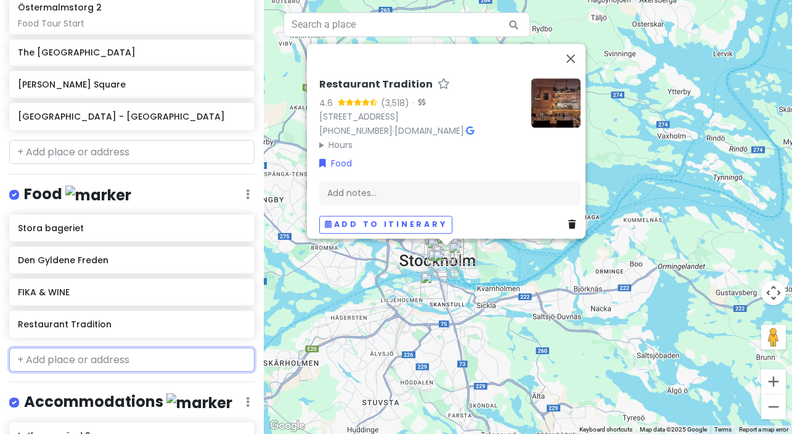
click at [112, 348] on input "text" at bounding box center [131, 360] width 245 height 25
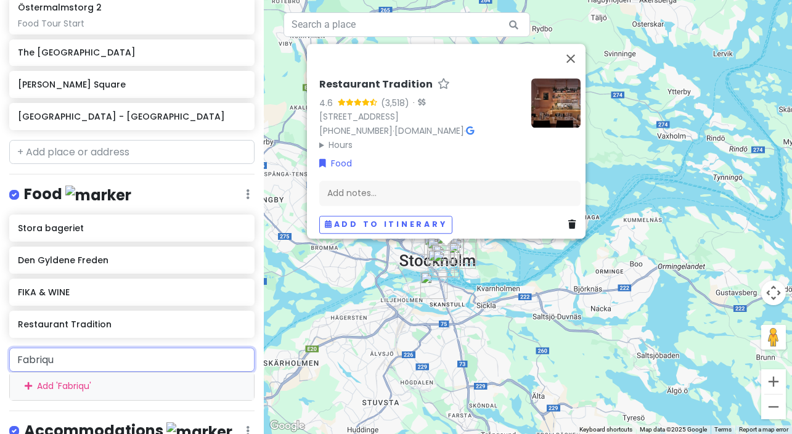
type input "Fabrique"
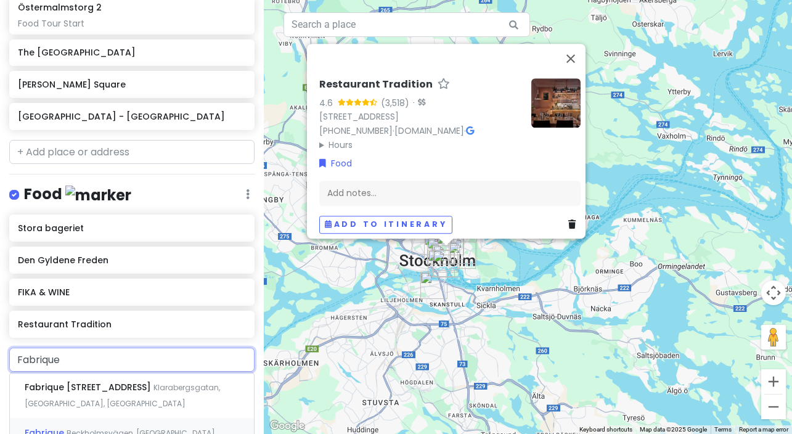
click at [117, 428] on span "Beckholmsvägen, [GEOGRAPHIC_DATA], [GEOGRAPHIC_DATA]" at bounding box center [121, 441] width 192 height 27
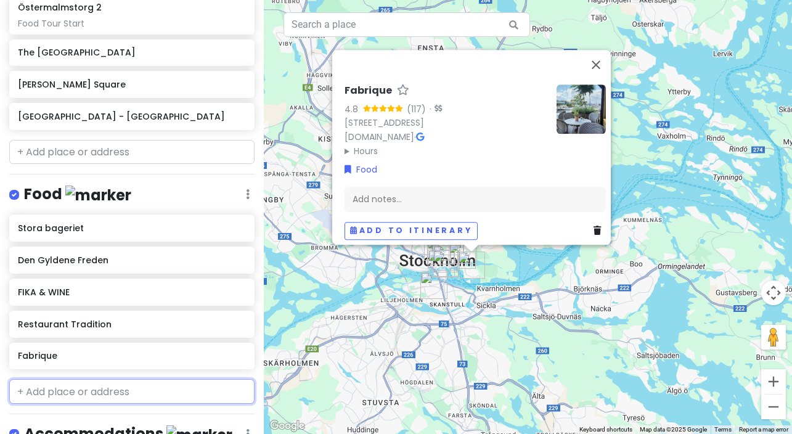
click at [121, 382] on input "text" at bounding box center [131, 391] width 245 height 25
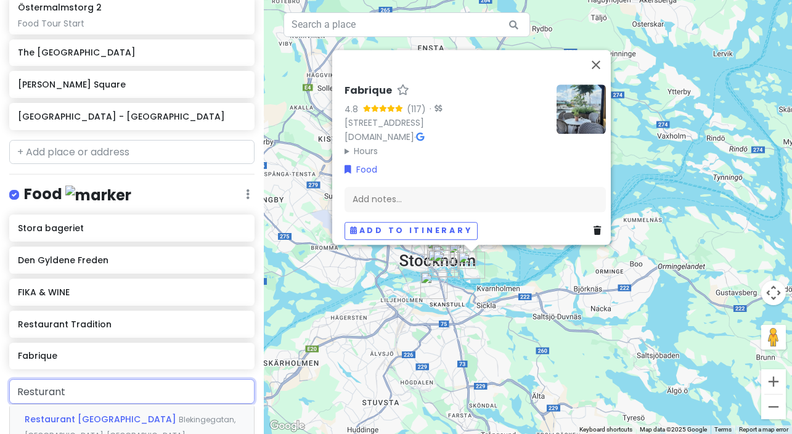
type input "Resturant"
click at [148, 414] on span "Blekingegatan, [GEOGRAPHIC_DATA], [GEOGRAPHIC_DATA]" at bounding box center [130, 427] width 211 height 27
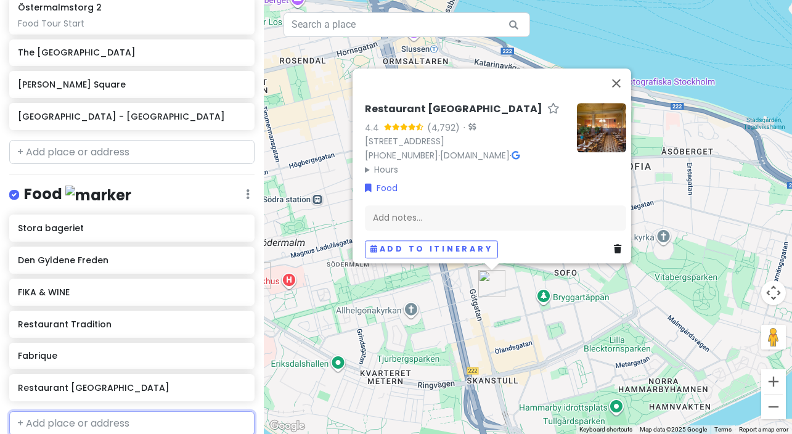
click at [52, 411] on input "text" at bounding box center [131, 423] width 245 height 25
type input "Savant Bar"
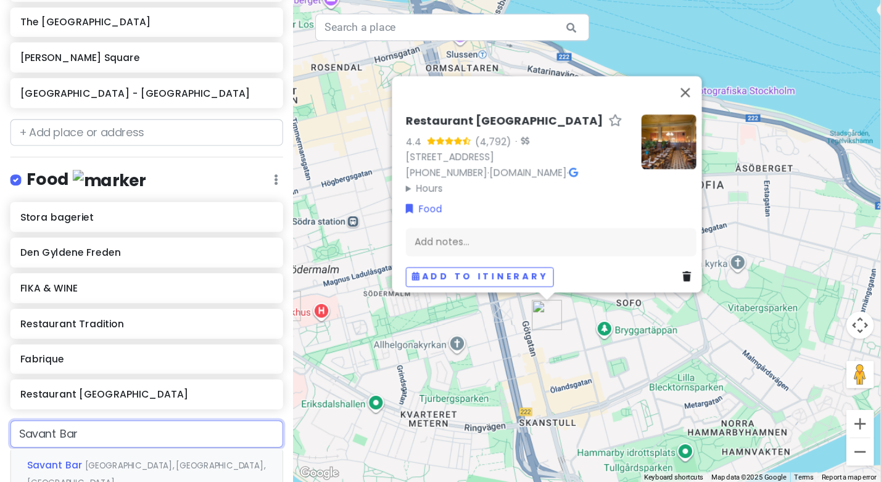
scroll to position [418, 0]
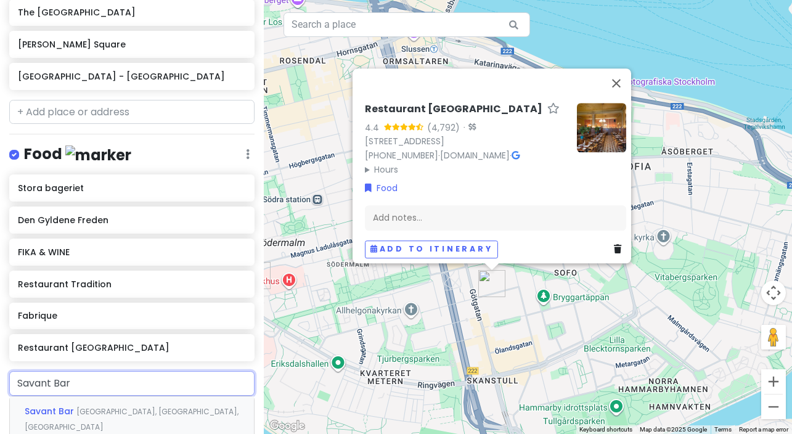
click at [99, 406] on span "[GEOGRAPHIC_DATA], [GEOGRAPHIC_DATA], [GEOGRAPHIC_DATA]" at bounding box center [132, 419] width 214 height 27
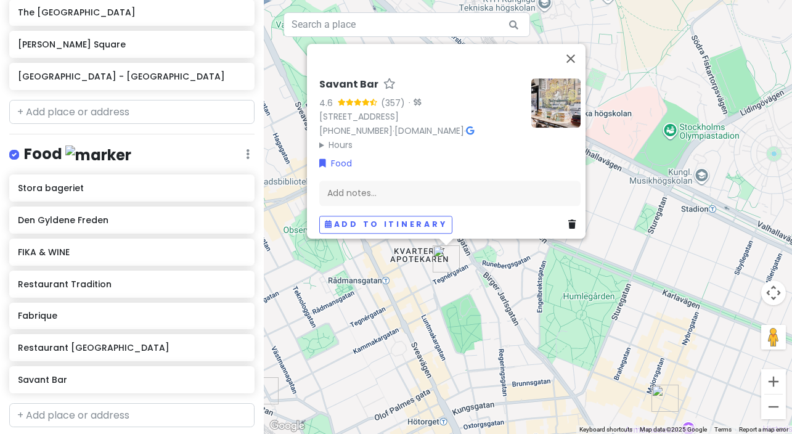
click at [333, 309] on div "Savant Bar 4.6 (357) · [STREET_ADDRESS] [PHONE_NUMBER] · [DOMAIN_NAME] · Hours …" at bounding box center [528, 217] width 528 height 434
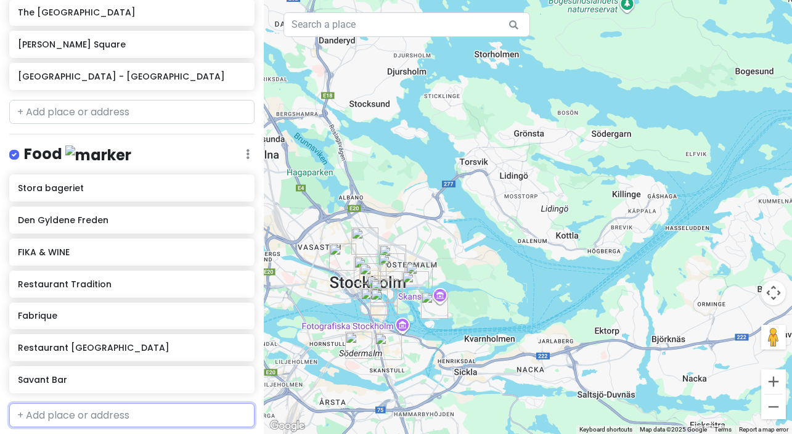
click at [132, 403] on input "text" at bounding box center [131, 415] width 245 height 25
type input "Matcha Ya"
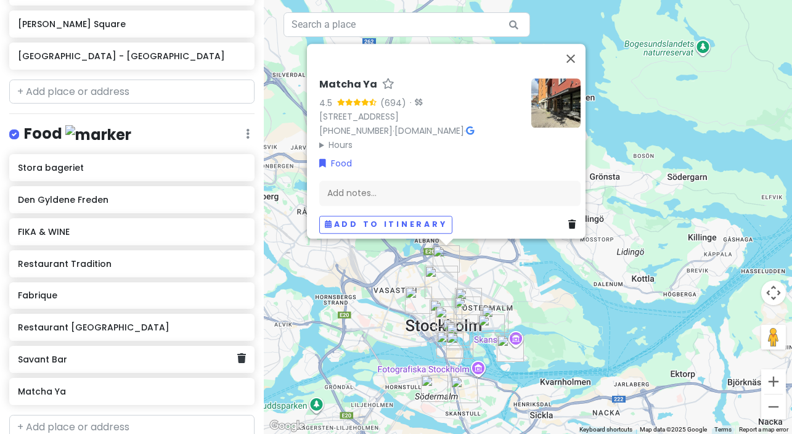
scroll to position [472, 0]
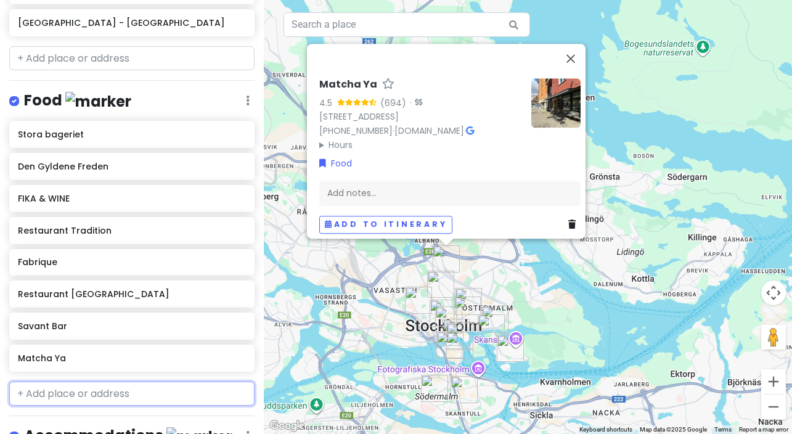
click at [137, 388] on input "text" at bounding box center [131, 394] width 245 height 25
type input "Rosendals Tradgard"
click at [167, 416] on span "Rosendalsterrassen, [GEOGRAPHIC_DATA], [GEOGRAPHIC_DATA]" at bounding box center [111, 429] width 173 height 27
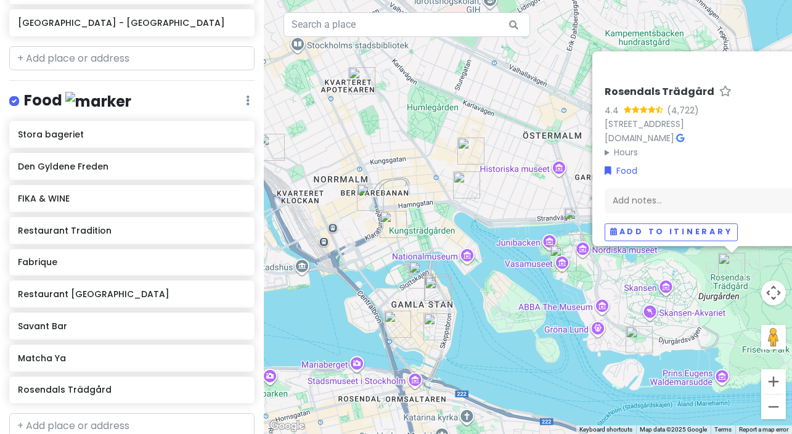
drag, startPoint x: 449, startPoint y: 323, endPoint x: 346, endPoint y: 262, distance: 119.7
click at [346, 262] on div "Rosendals Trädgård 4.4 (4,722) [STREET_ADDRESS] [DOMAIN_NAME] · Hours [DATE] 11…" at bounding box center [528, 217] width 528 height 434
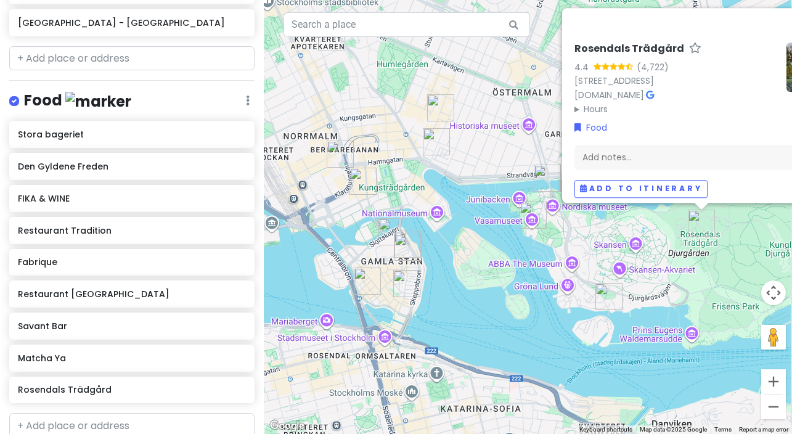
drag, startPoint x: 444, startPoint y: 319, endPoint x: 422, endPoint y: 281, distance: 44.2
click at [423, 281] on div "Rosendals Trädgård 4.4 (4,722) [STREET_ADDRESS] [DOMAIN_NAME] · Hours [DATE] 11…" at bounding box center [528, 217] width 528 height 434
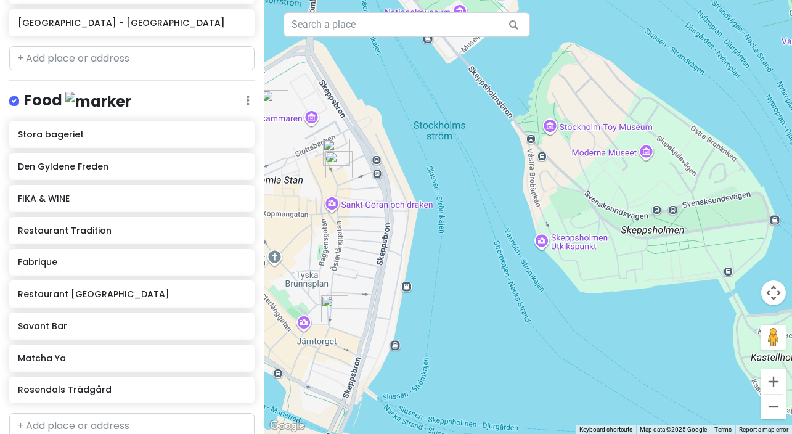
click at [334, 311] on img "Den Gyldene Freden" at bounding box center [334, 308] width 27 height 27
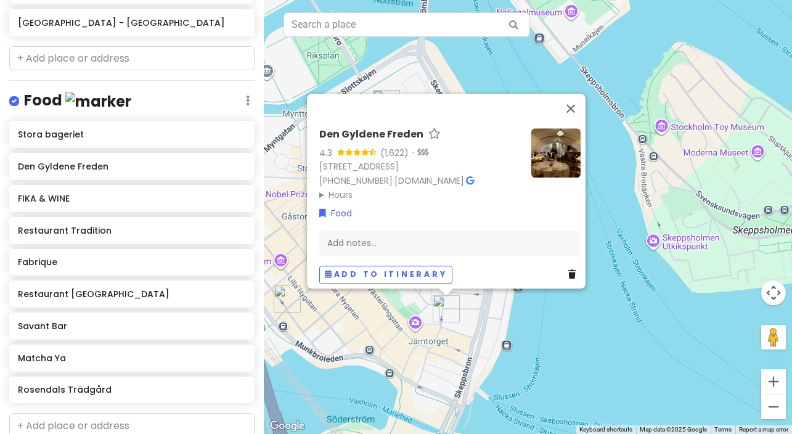
click at [285, 207] on div "Den Gyldene Freden 4.3 (1,622) · [STREET_ADDRESS] [PHONE_NUMBER] · [DOMAIN_NAME…" at bounding box center [528, 217] width 528 height 434
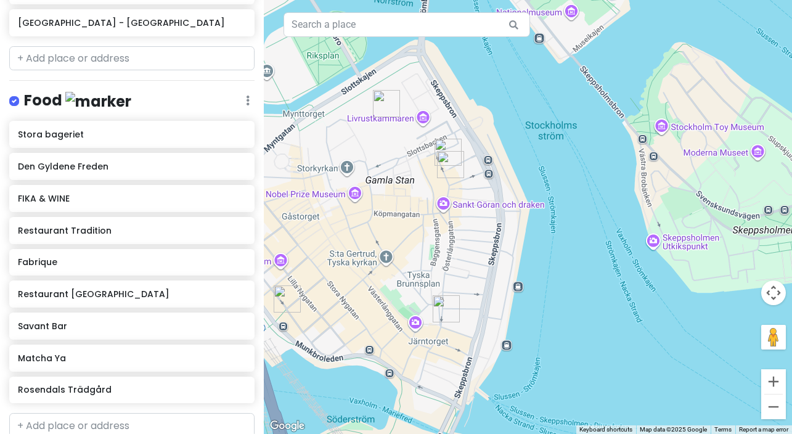
click at [447, 162] on img "FIKA & WINE" at bounding box center [450, 164] width 27 height 27
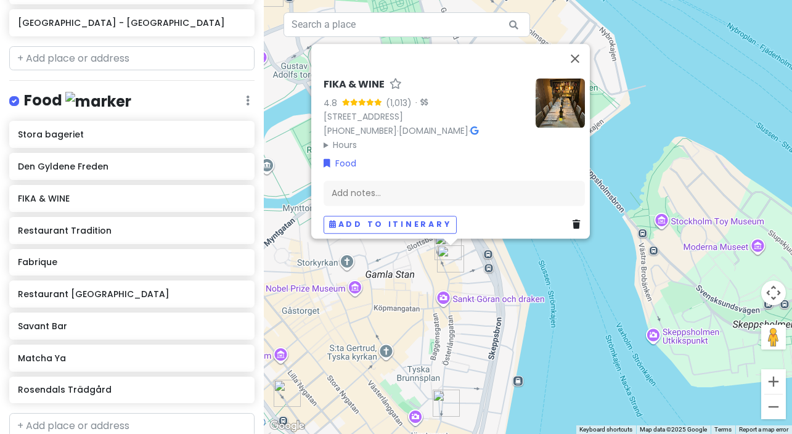
click at [438, 246] on img "FIKA & WINE" at bounding box center [450, 258] width 27 height 27
click at [440, 242] on img "Restaurant Tradition" at bounding box center [448, 246] width 27 height 27
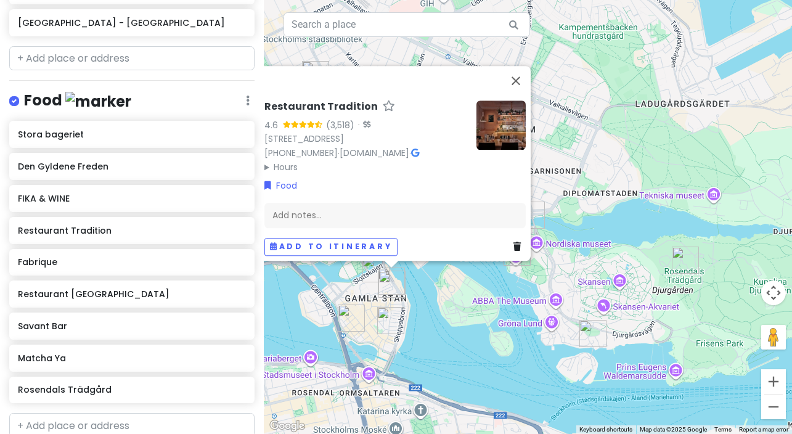
drag, startPoint x: 371, startPoint y: 342, endPoint x: 373, endPoint y: 162, distance: 180.1
click at [373, 163] on div "Restaurant Tradition 4.6 (3,518) · [STREET_ADDRESS] [PHONE_NUMBER] · [DOMAIN_NA…" at bounding box center [528, 217] width 528 height 434
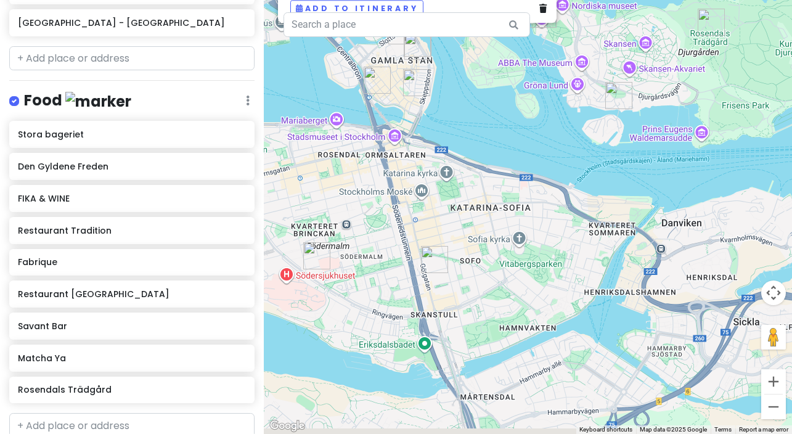
drag, startPoint x: 356, startPoint y: 299, endPoint x: 382, endPoint y: 264, distance: 43.7
click at [382, 264] on div "Restaurant Tradition 4.6 (3,518) · [STREET_ADDRESS] [PHONE_NUMBER] · [DOMAIN_NA…" at bounding box center [528, 217] width 528 height 434
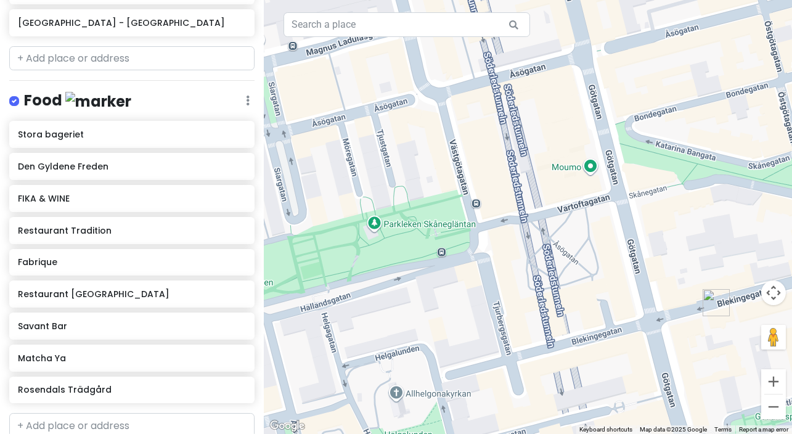
drag, startPoint x: 382, startPoint y: 264, endPoint x: 273, endPoint y: 252, distance: 110.4
click at [278, 256] on div "Restaurant Tradition 4.6 (3,518) · [STREET_ADDRESS] [PHONE_NUMBER] · [DOMAIN_NA…" at bounding box center [528, 217] width 528 height 434
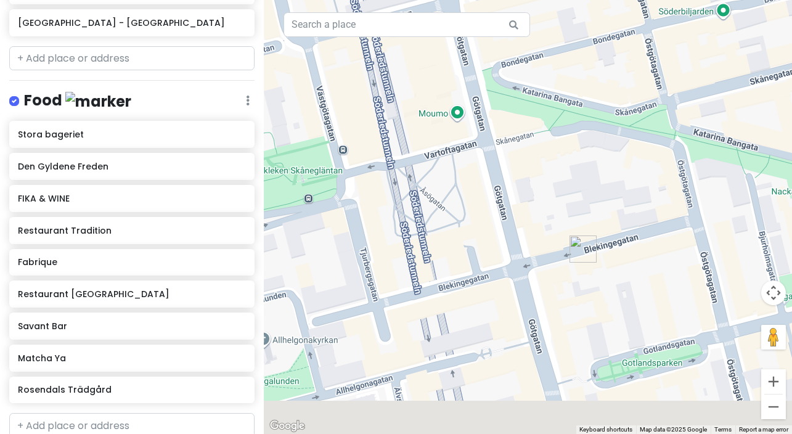
drag, startPoint x: 392, startPoint y: 322, endPoint x: 426, endPoint y: 243, distance: 86.1
click at [431, 241] on div "Restaurant Tradition 4.6 (3,518) · [STREET_ADDRESS] [PHONE_NUMBER] · [DOMAIN_NA…" at bounding box center [528, 217] width 528 height 434
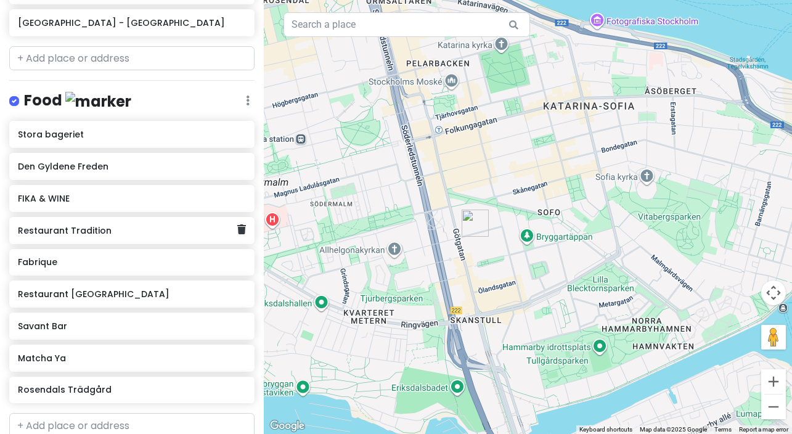
scroll to position [618, 0]
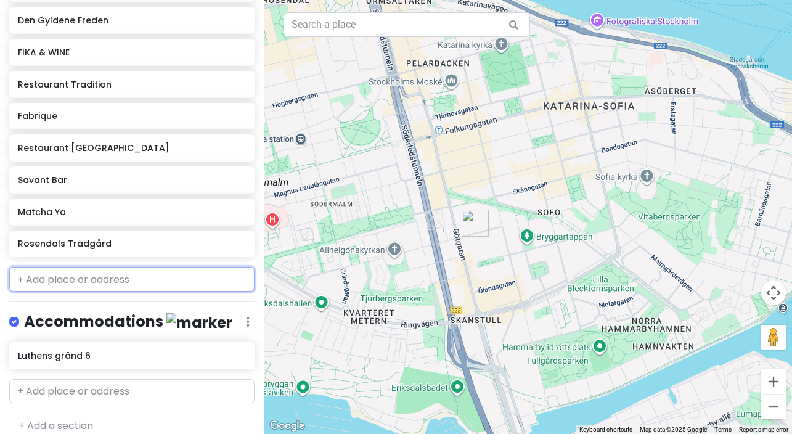
click at [66, 275] on input "text" at bounding box center [131, 279] width 245 height 25
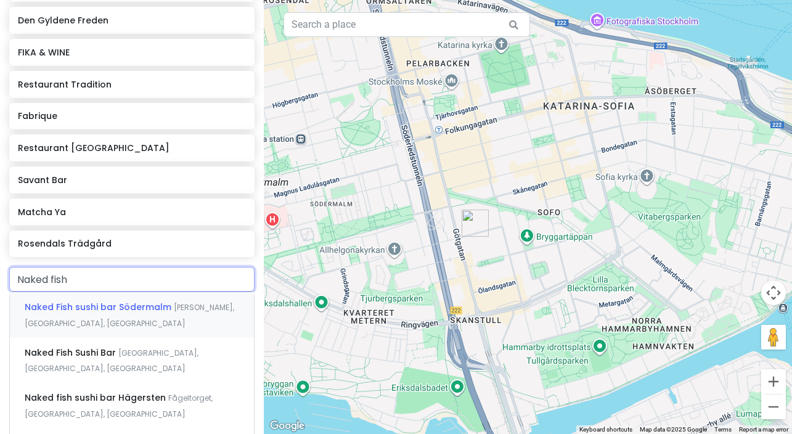
type input "Naked fish"
click at [141, 301] on span "Naked Fish sushi bar Södermalm" at bounding box center [99, 307] width 149 height 12
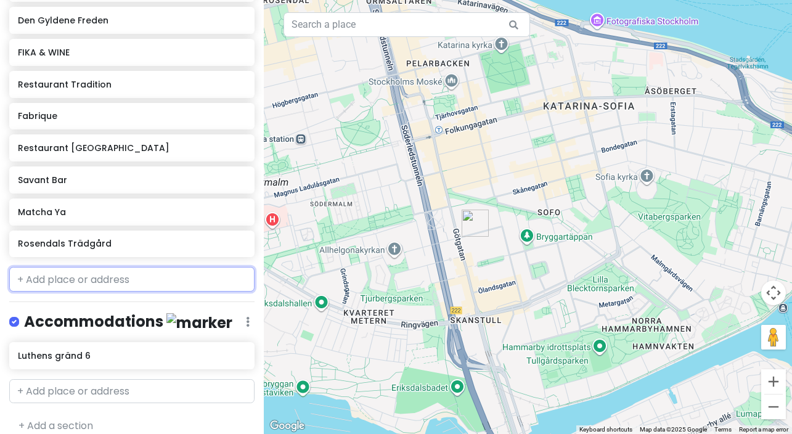
scroll to position [650, 0]
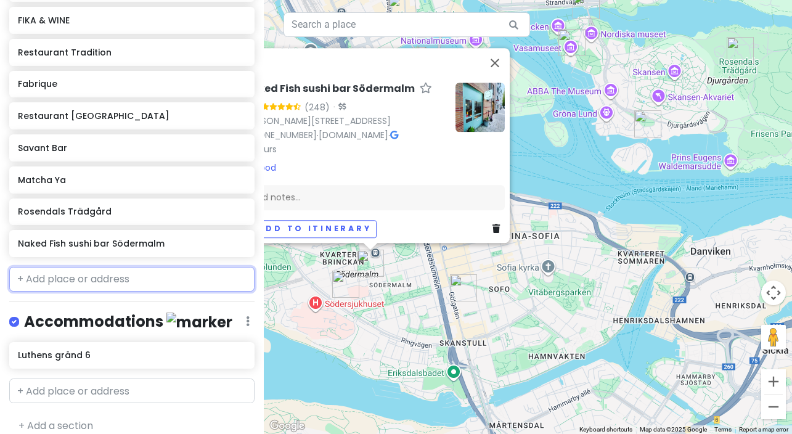
click at [139, 267] on input "text" at bounding box center [131, 279] width 245 height 25
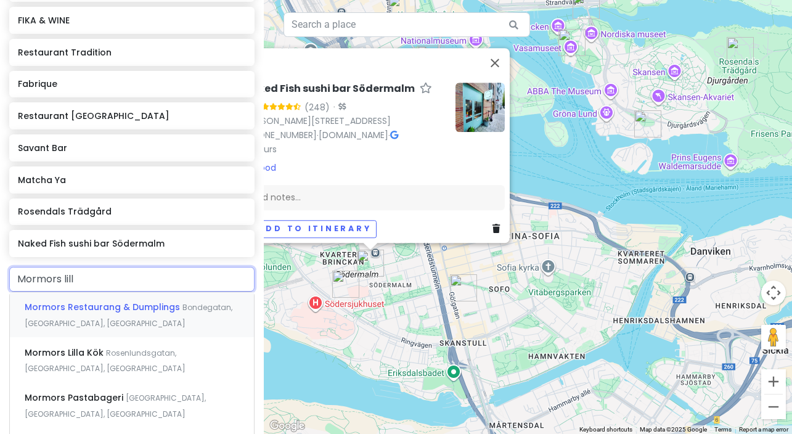
type input "Mormors lilla"
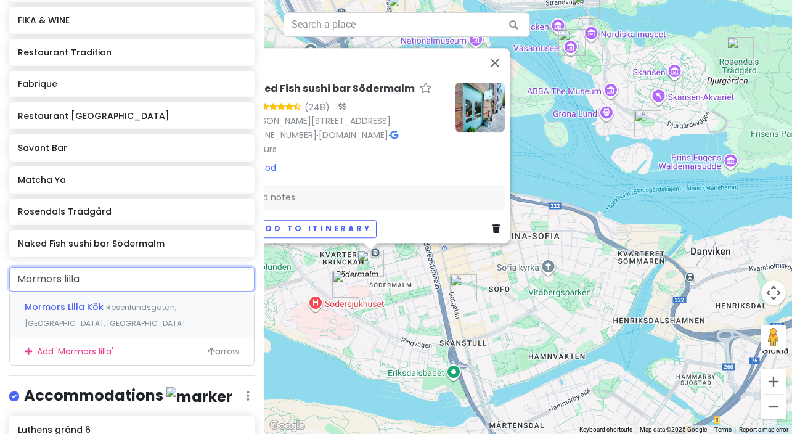
click at [157, 311] on div "Mormors Lilla Kök Rosenlundsgatan, [GEOGRAPHIC_DATA], [GEOGRAPHIC_DATA]" at bounding box center [132, 315] width 244 height 46
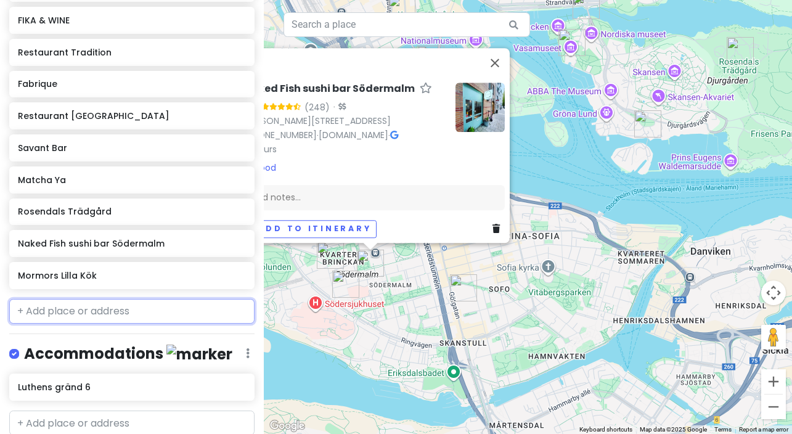
scroll to position [681, 0]
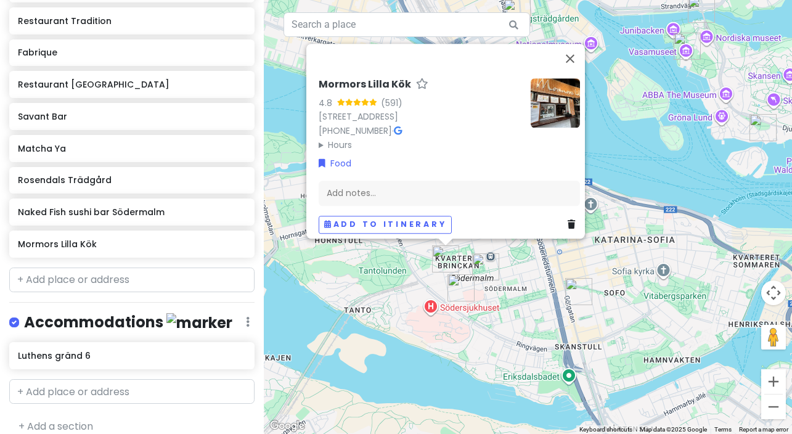
click at [347, 297] on div "Mormors Lilla Kök 4.8 (591) [STREET_ADDRESS] [PHONE_NUMBER] · Hours [DATE] 10:0…" at bounding box center [528, 217] width 528 height 434
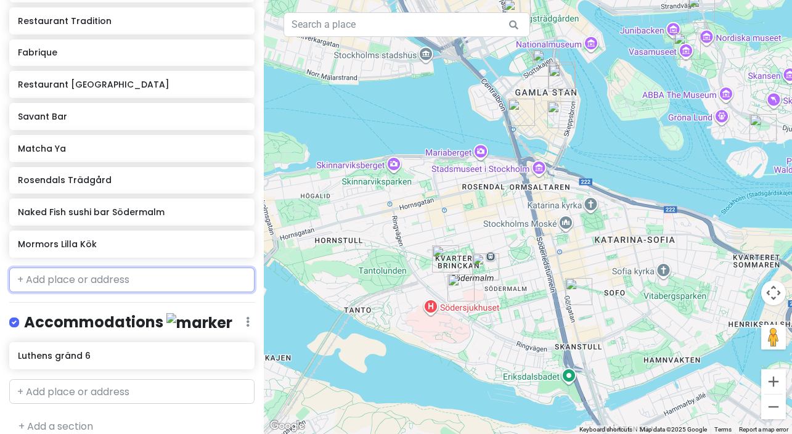
click at [67, 269] on input "text" at bounding box center [131, 280] width 245 height 25
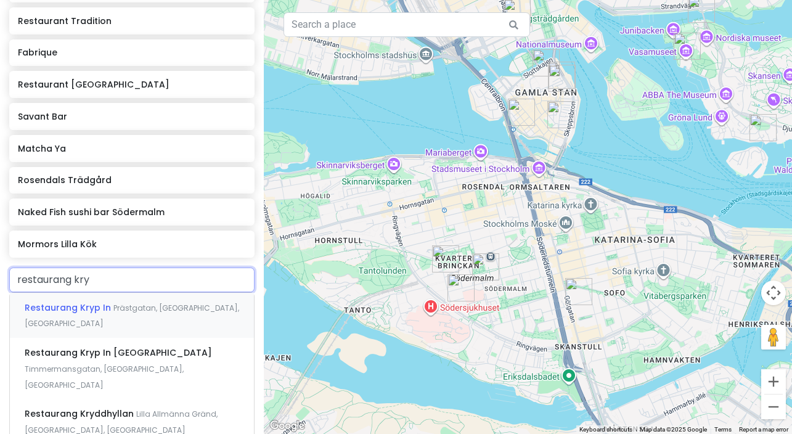
type input "restaurang kryp"
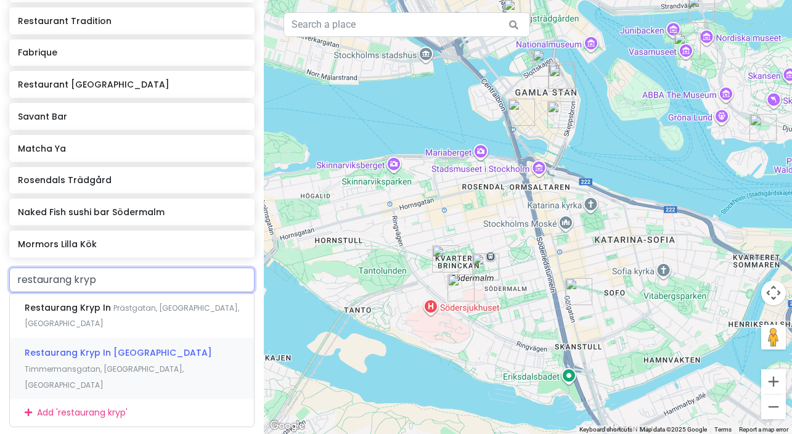
click at [105, 347] on span "Restaurang Kryp In [GEOGRAPHIC_DATA]" at bounding box center [118, 353] width 187 height 12
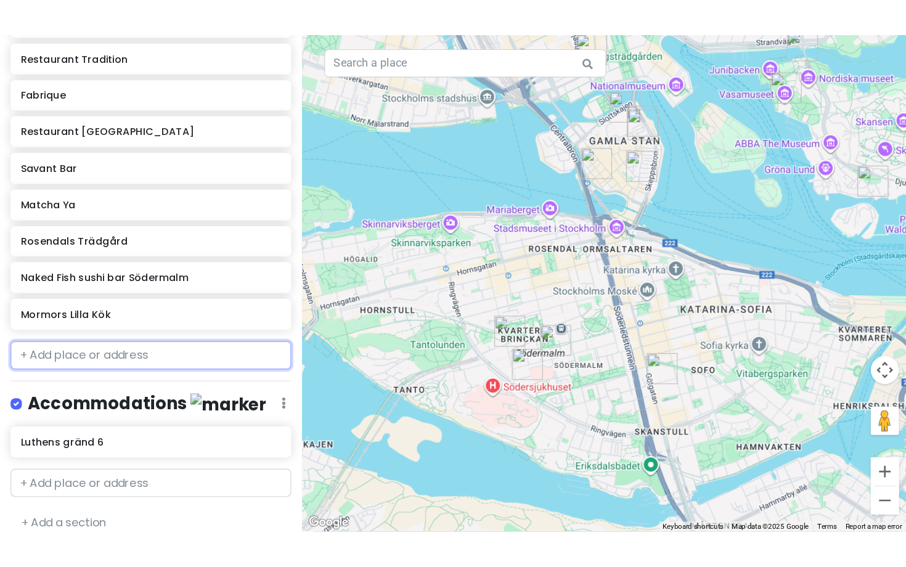
scroll to position [713, 0]
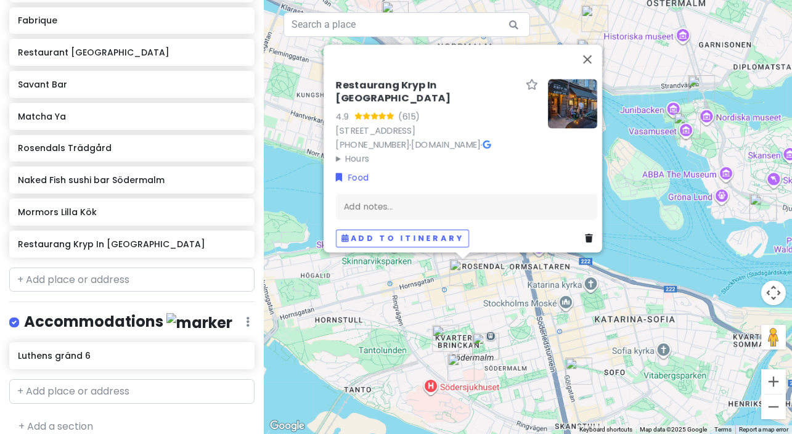
click at [554, 22] on div "Restaurang Kryp In [GEOGRAPHIC_DATA] 4.9 (615) [STREET_ADDRESS] [PHONE_NUMBER] …" at bounding box center [528, 217] width 528 height 434
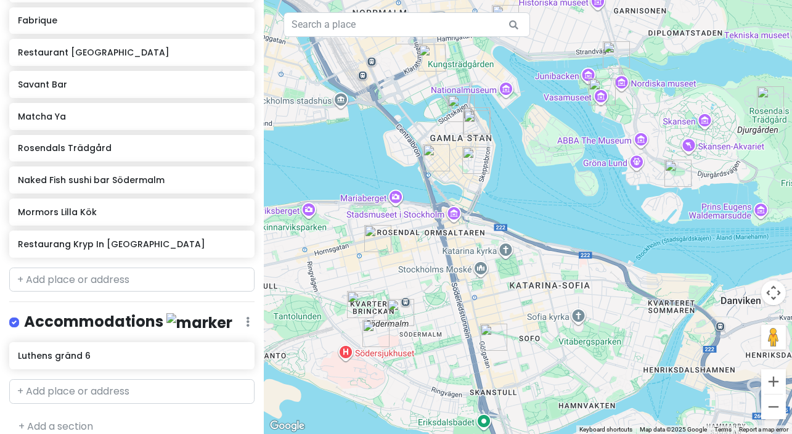
drag, startPoint x: 355, startPoint y: 319, endPoint x: 410, endPoint y: 201, distance: 130.8
click at [410, 201] on div at bounding box center [528, 217] width 528 height 434
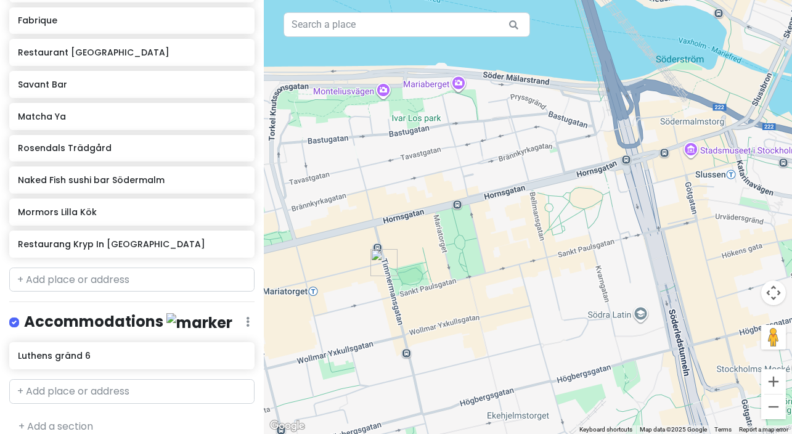
drag, startPoint x: 378, startPoint y: 258, endPoint x: 480, endPoint y: 125, distance: 167.6
click at [480, 126] on div at bounding box center [528, 217] width 528 height 434
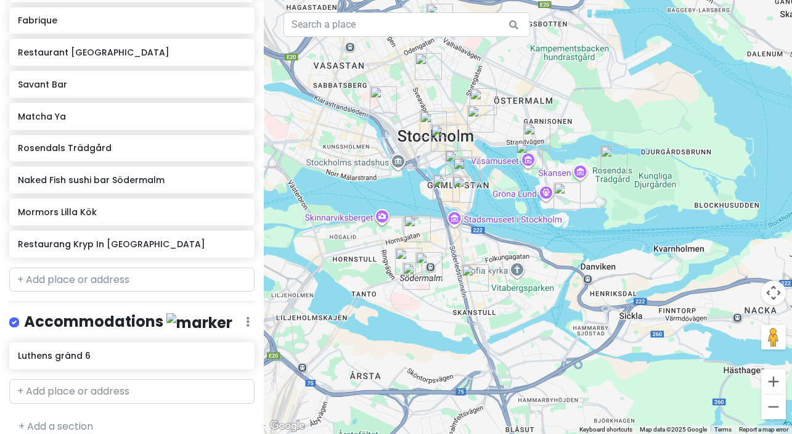
drag, startPoint x: 479, startPoint y: 101, endPoint x: 404, endPoint y: 253, distance: 169.6
click at [404, 254] on div at bounding box center [528, 217] width 528 height 434
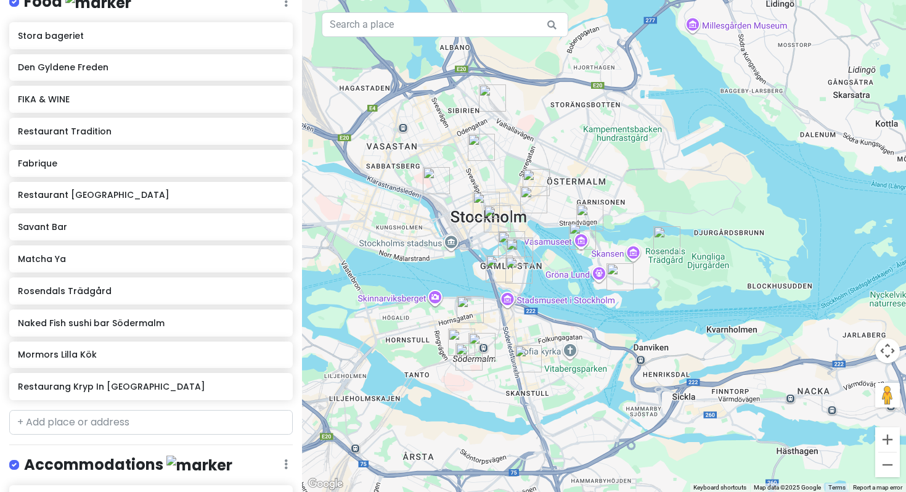
scroll to position [655, 0]
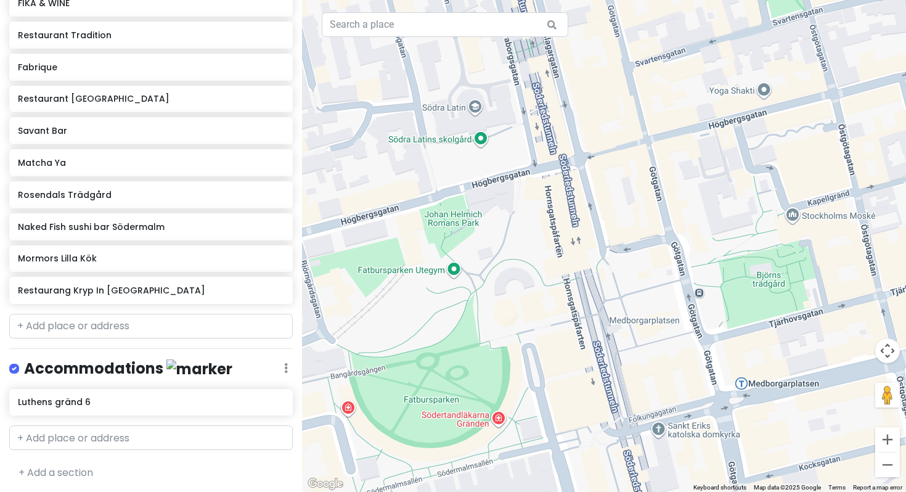
drag, startPoint x: 444, startPoint y: 358, endPoint x: 603, endPoint y: 192, distance: 229.8
click at [564, 192] on div at bounding box center [604, 246] width 604 height 492
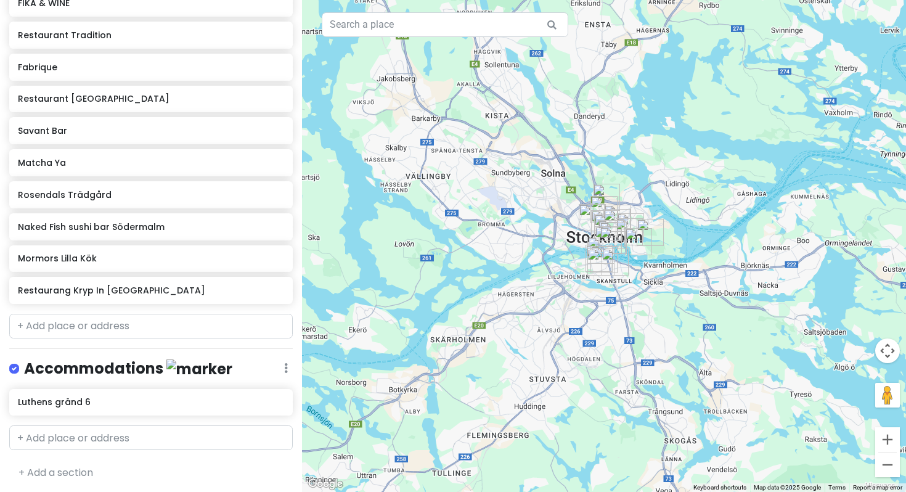
drag, startPoint x: 685, startPoint y: 132, endPoint x: 689, endPoint y: 228, distance: 95.7
click at [564, 228] on div at bounding box center [604, 246] width 604 height 492
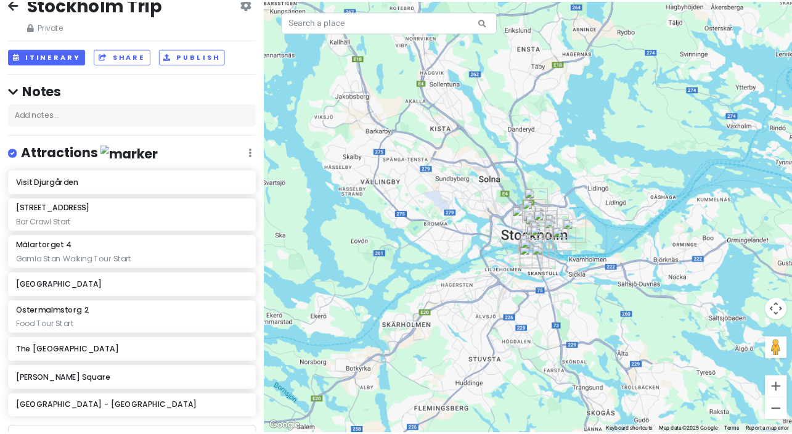
scroll to position [0, 0]
